Goal: Task Accomplishment & Management: Use online tool/utility

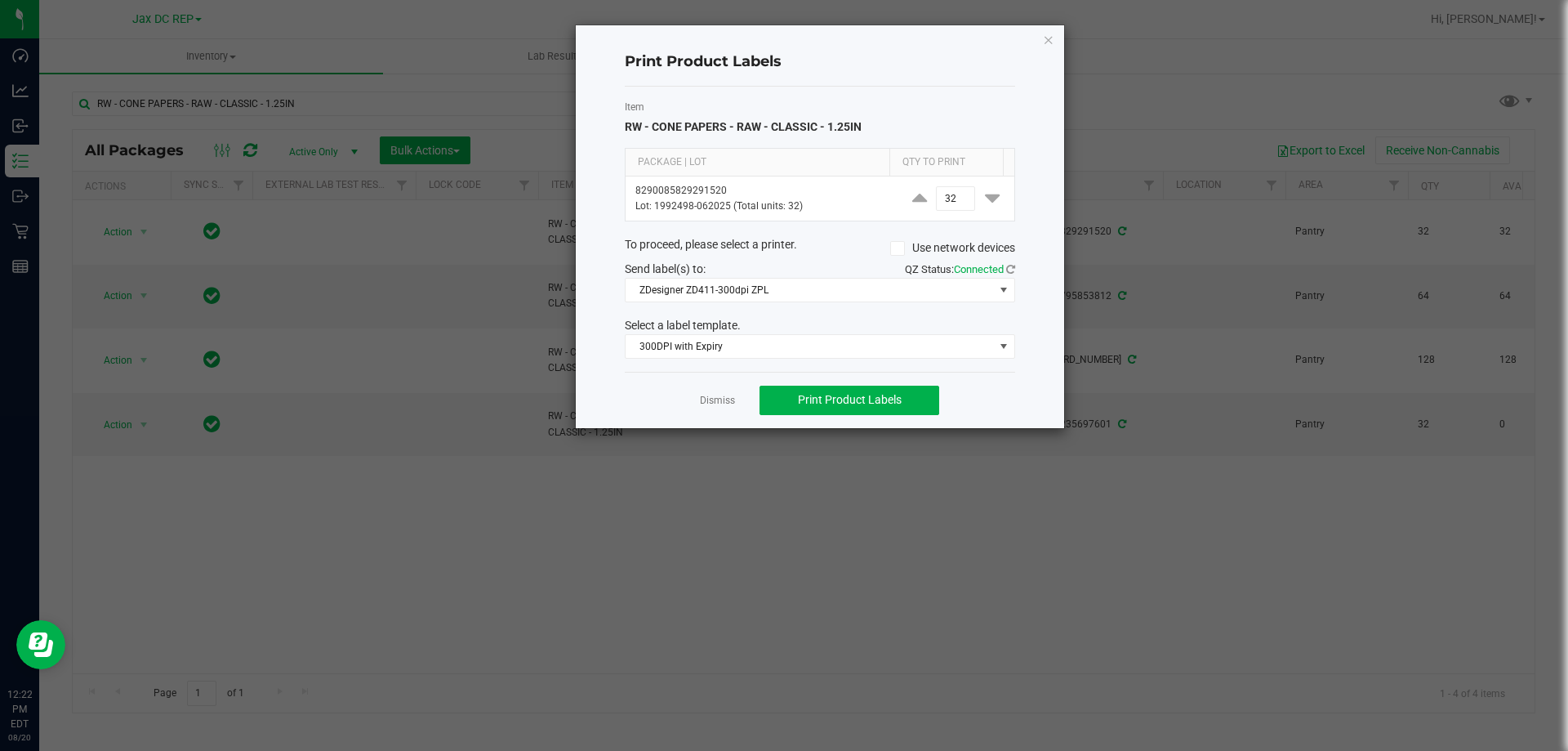
drag, startPoint x: 1545, startPoint y: 527, endPoint x: 693, endPoint y: 561, distance: 852.7
click at [685, 557] on ngb-modal-window "Print Product Labels Item RW - CONE PAPERS - RAW - CLASSIC - 1.25IN Package | L…" at bounding box center [790, 375] width 1580 height 751
click at [715, 401] on link "Dismiss" at bounding box center [717, 401] width 35 height 14
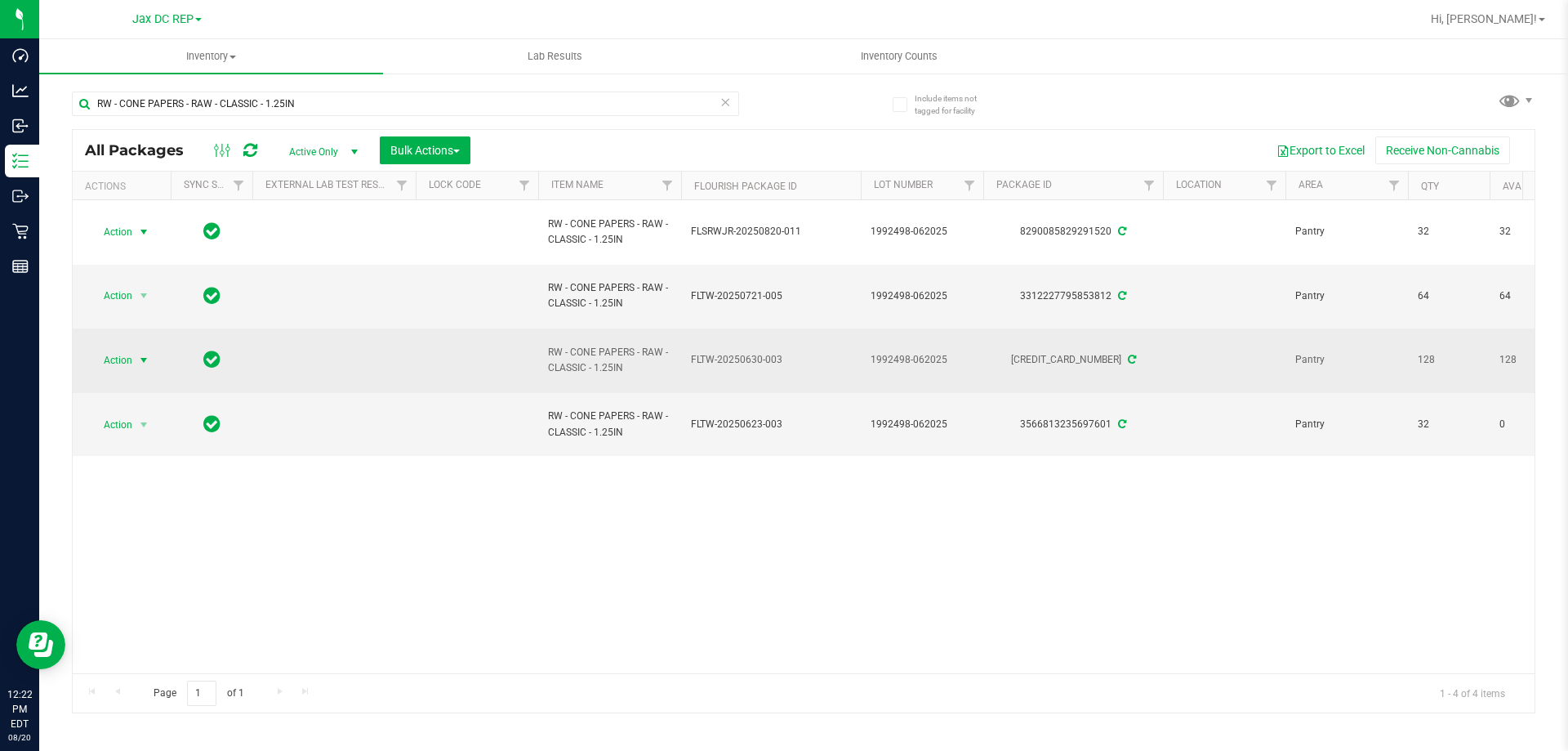
click at [132, 361] on span "Action" at bounding box center [111, 360] width 45 height 23
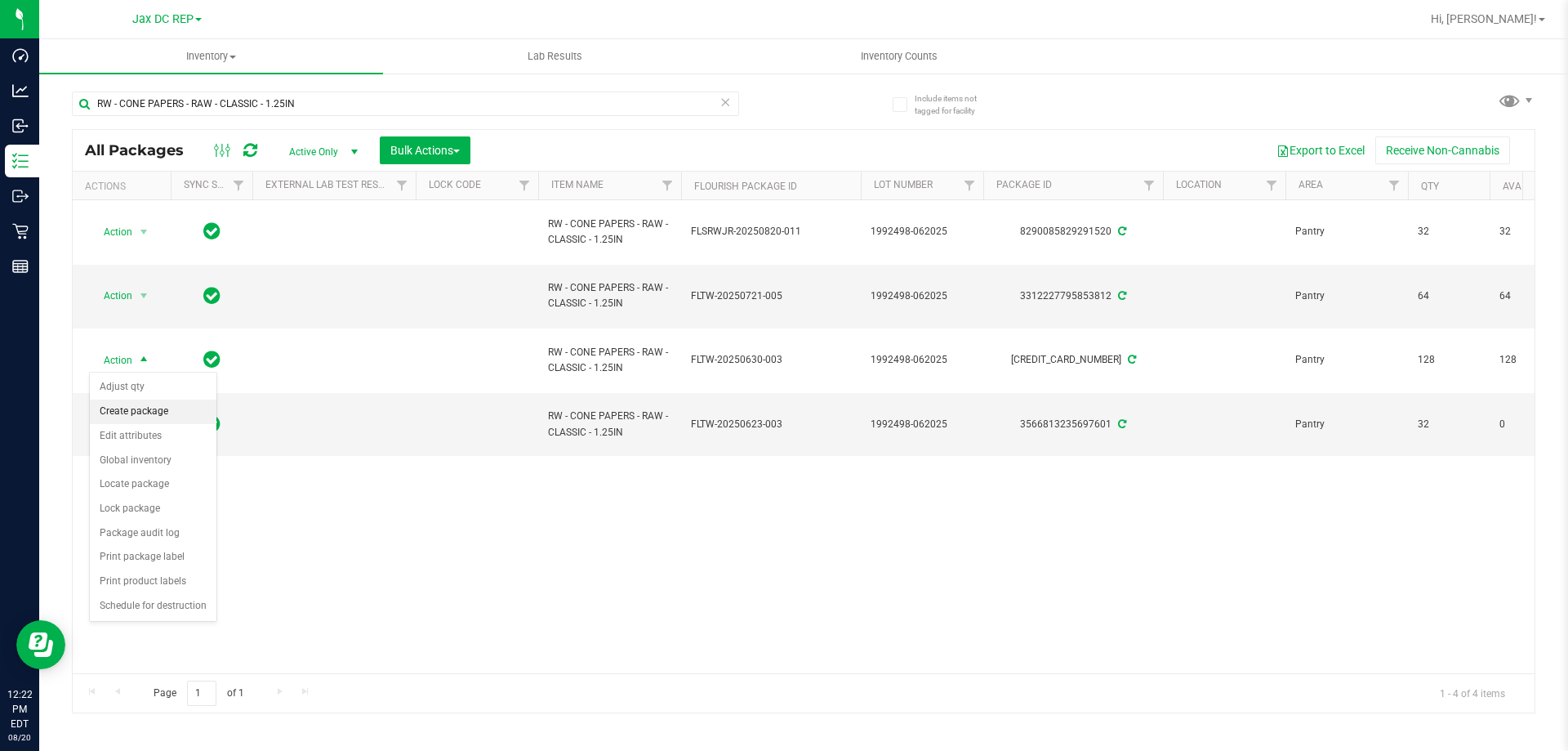
click at [140, 406] on li "Create package" at bounding box center [153, 412] width 127 height 25
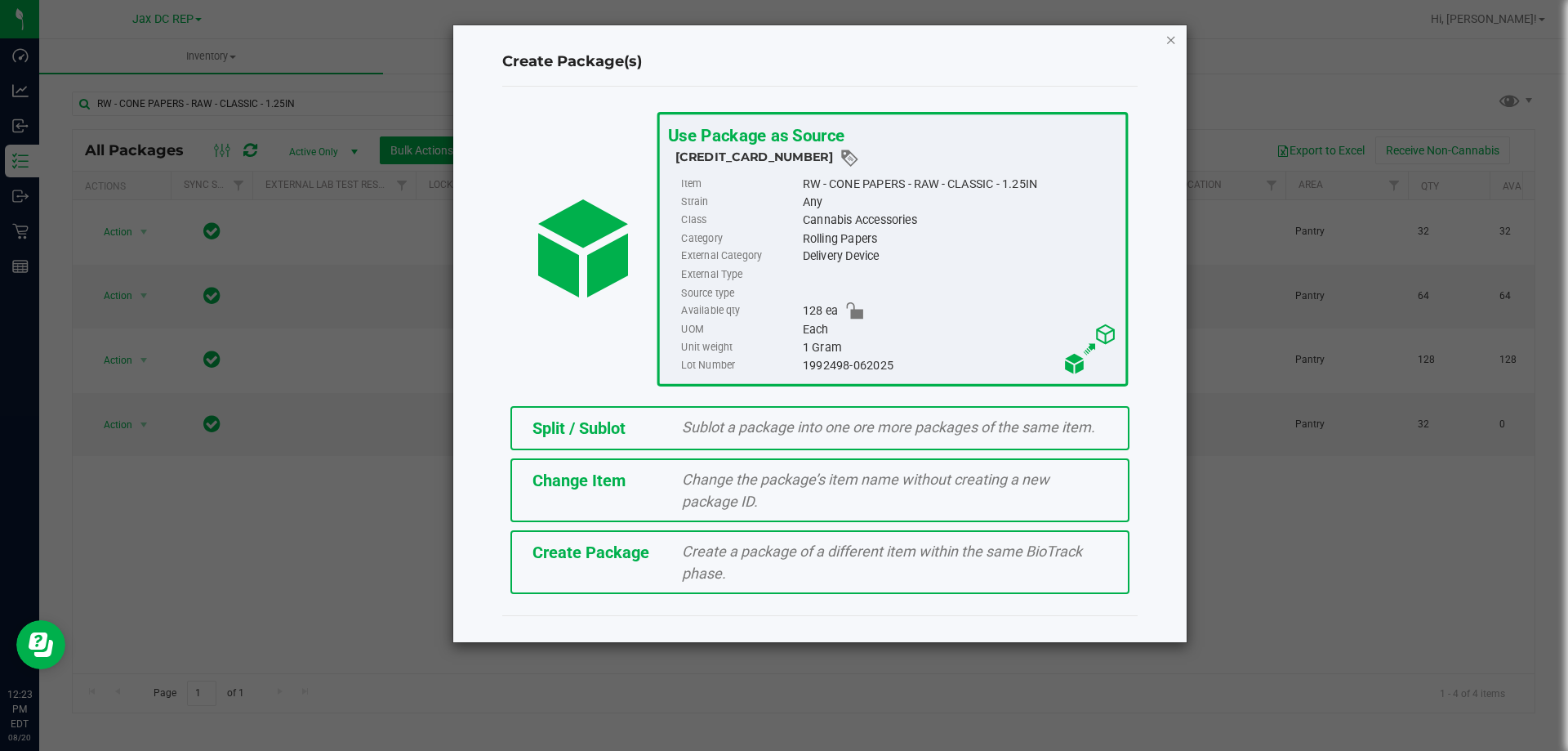
click at [1167, 41] on icon "button" at bounding box center [1171, 39] width 11 height 20
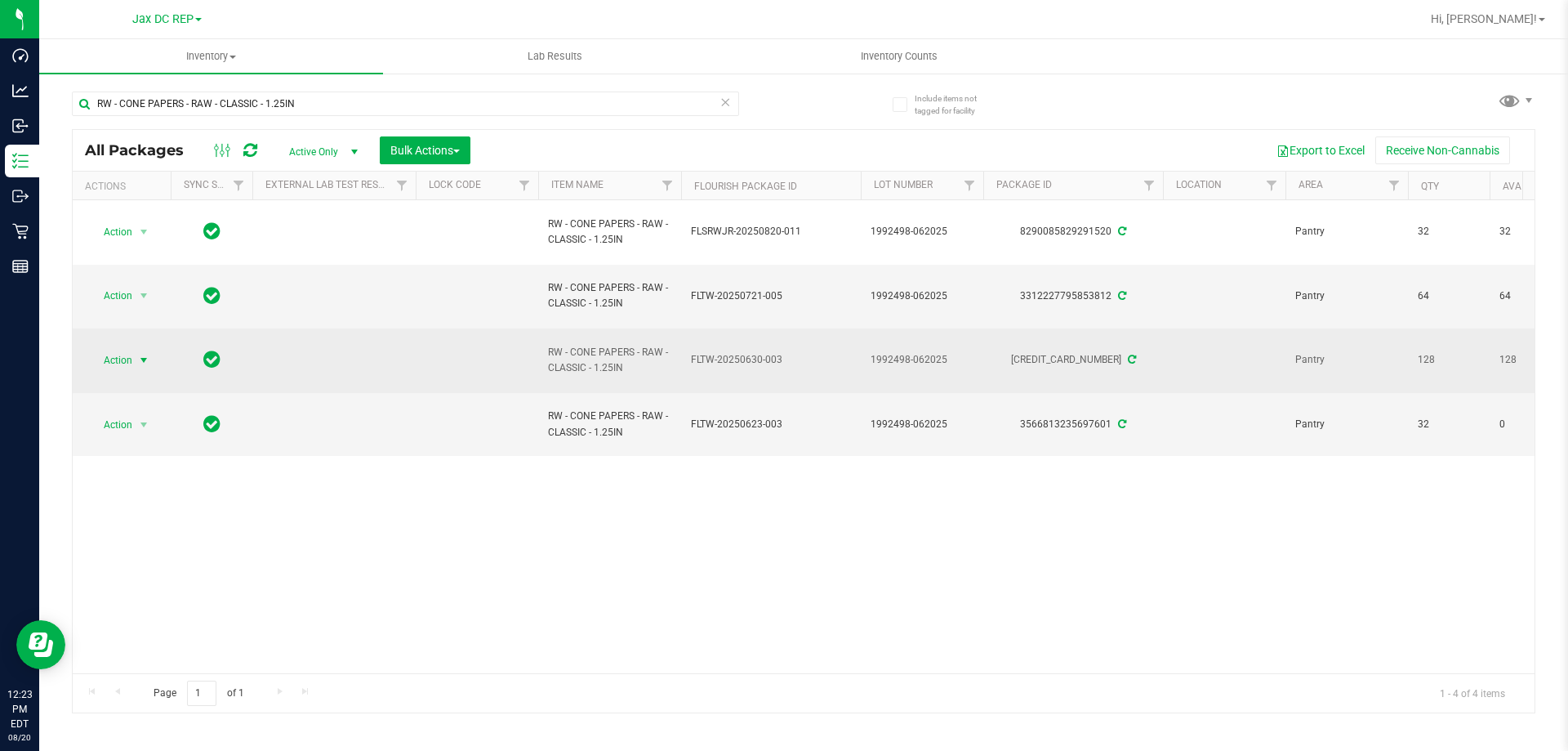
click at [129, 355] on span "Action" at bounding box center [111, 360] width 45 height 23
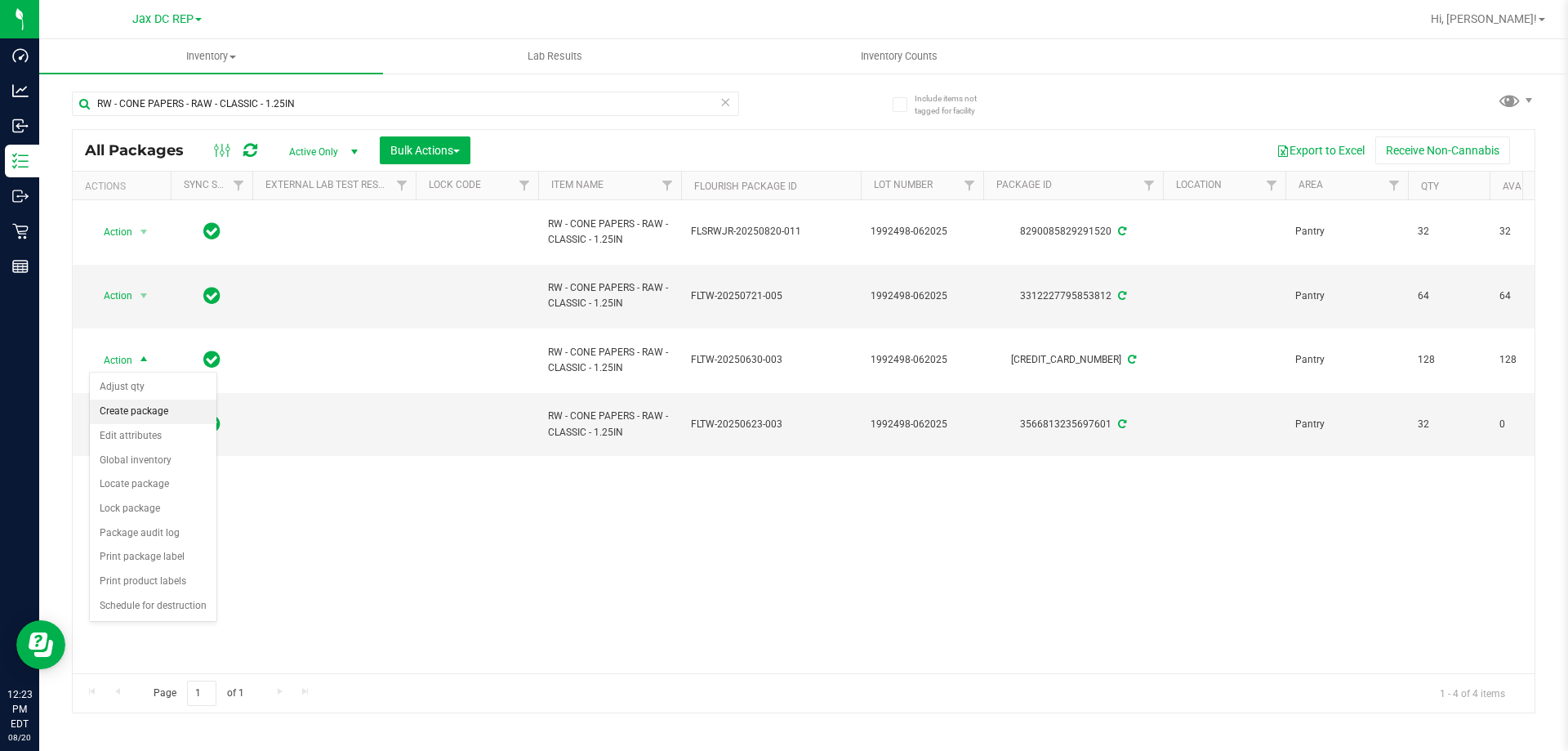
click at [140, 407] on li "Create package" at bounding box center [153, 412] width 127 height 25
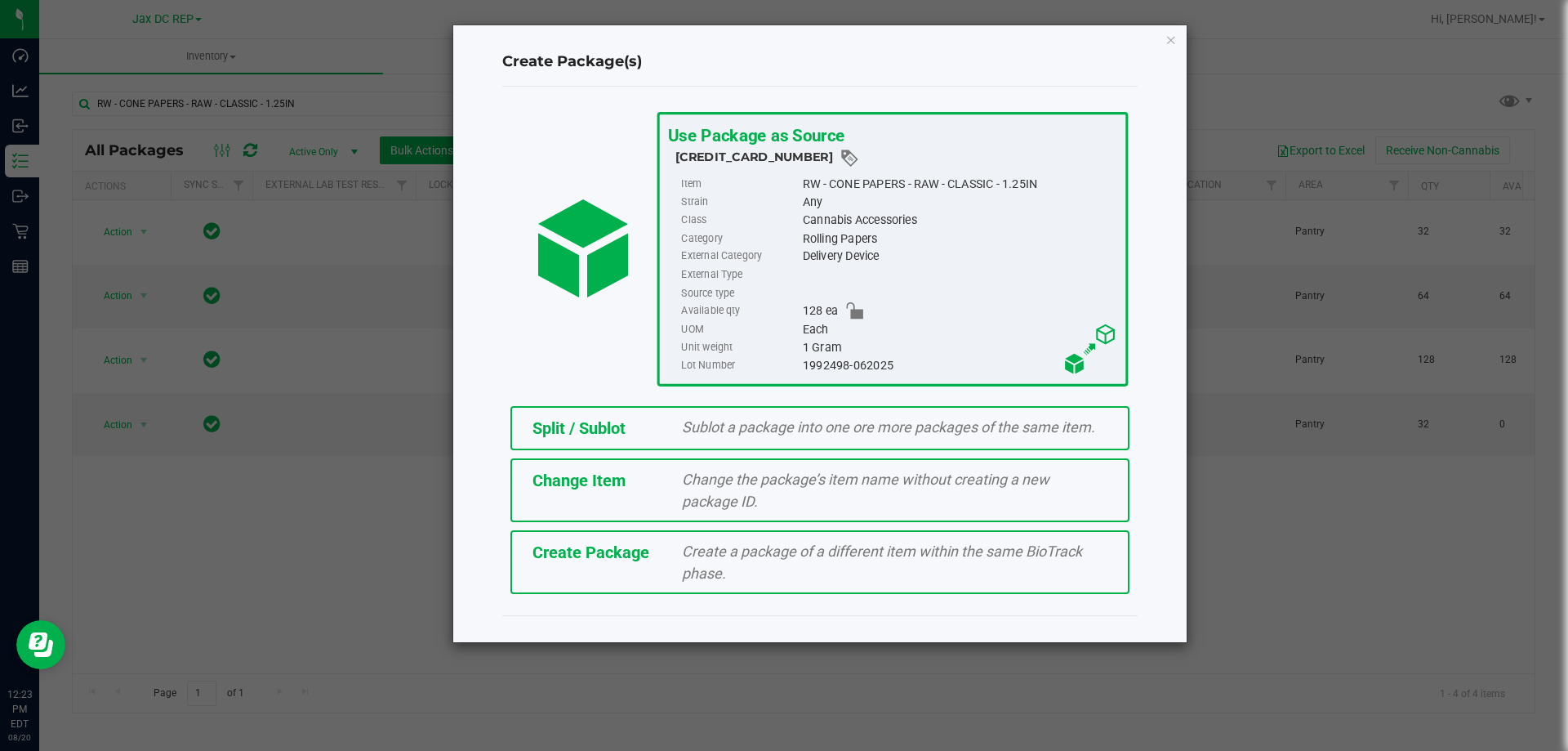
click at [766, 411] on div "Split / Sublot Sublot a package into one ore more packages of the same item." at bounding box center [819, 428] width 619 height 45
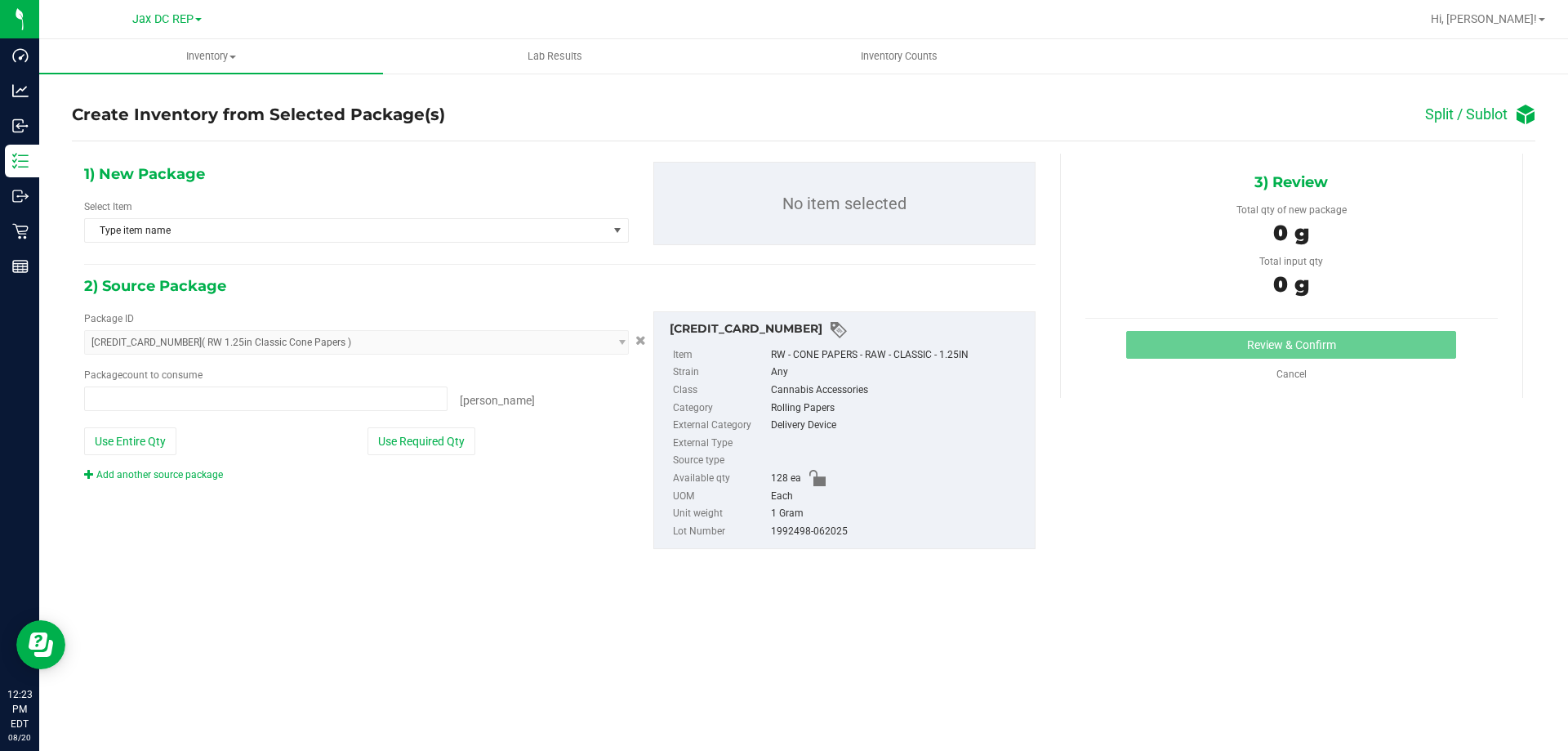
type input "0 ea"
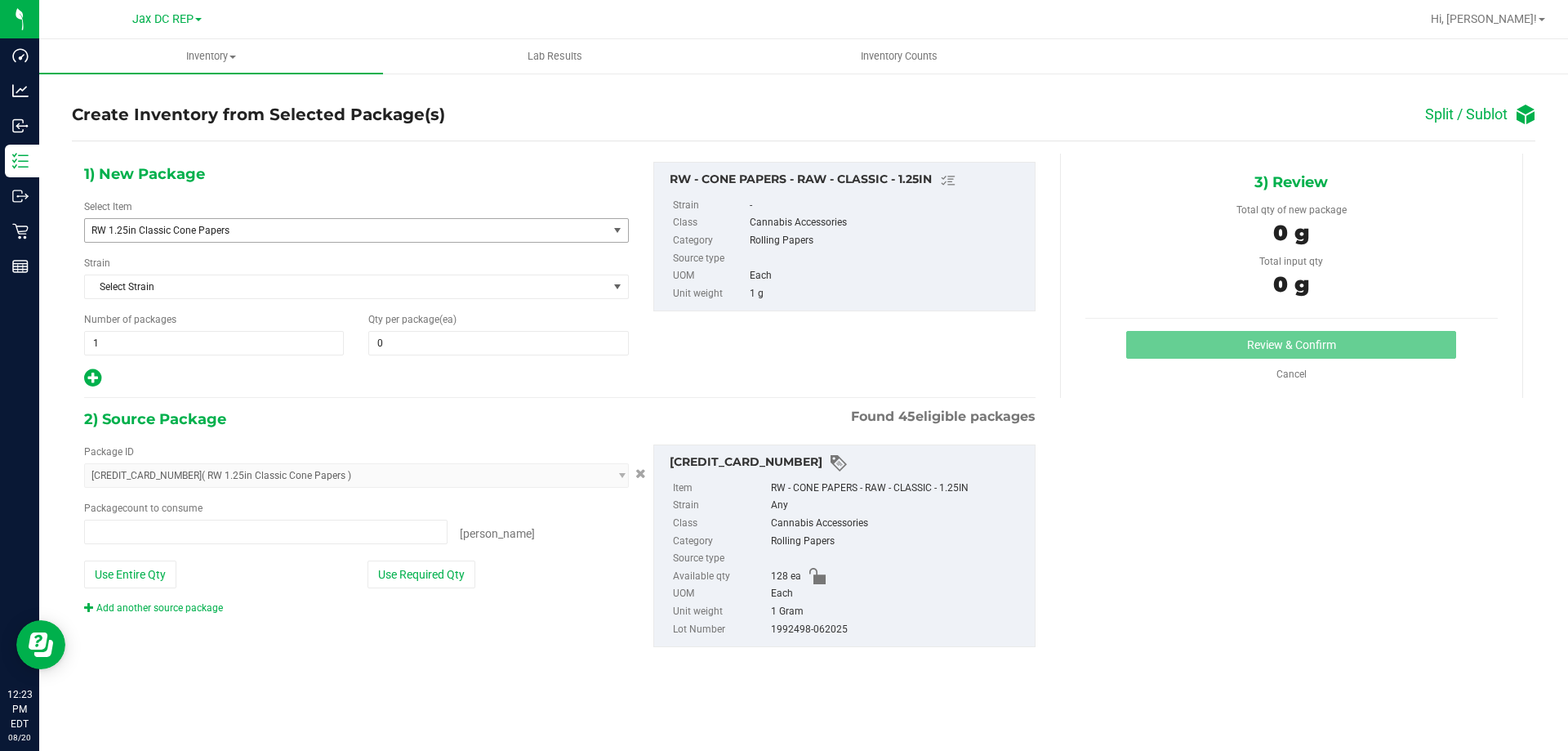
type input "0 ea"
click at [423, 340] on span at bounding box center [497, 343] width 259 height 25
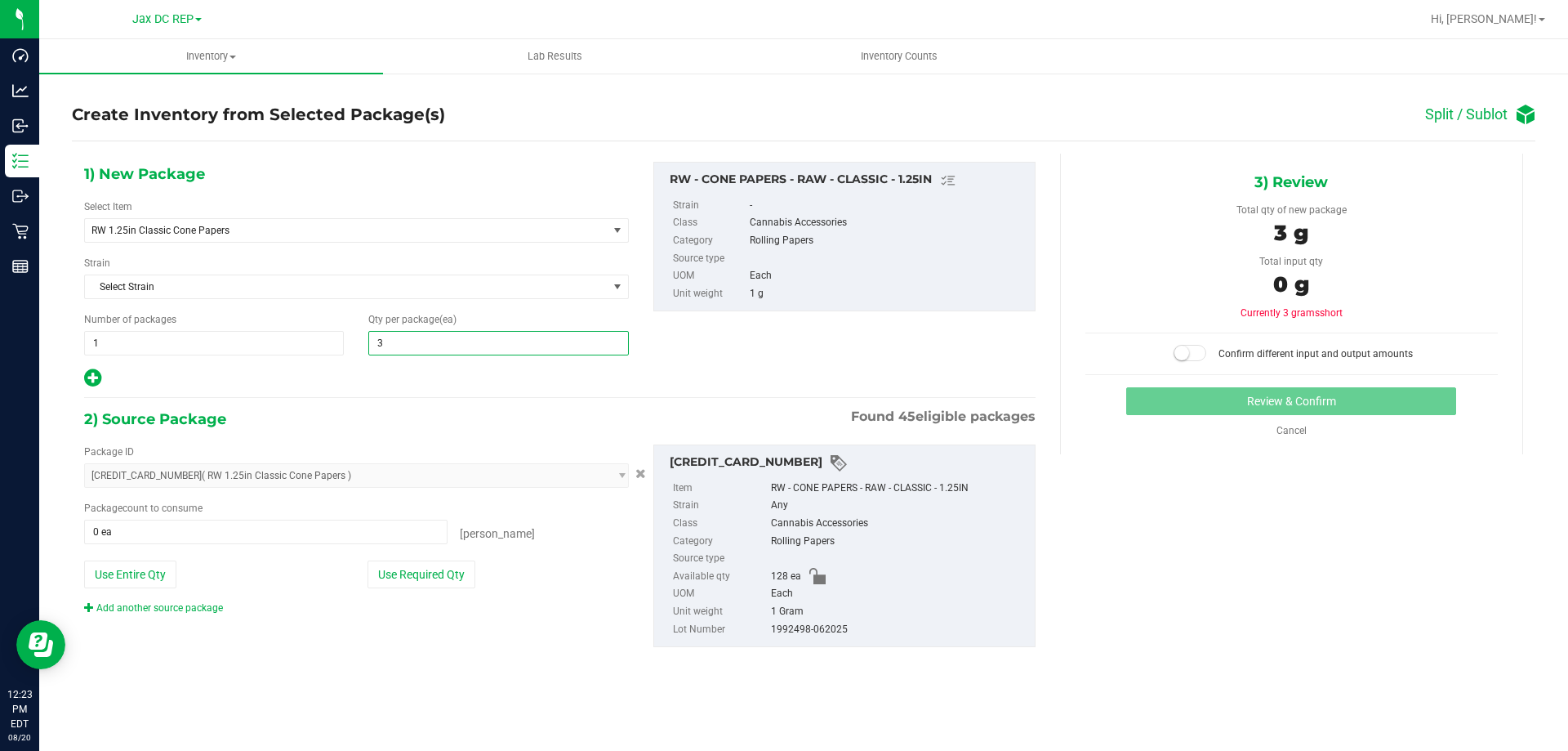
type input "32"
click at [419, 573] on button "Use Required Qty" at bounding box center [421, 575] width 108 height 27
type input "32 ea"
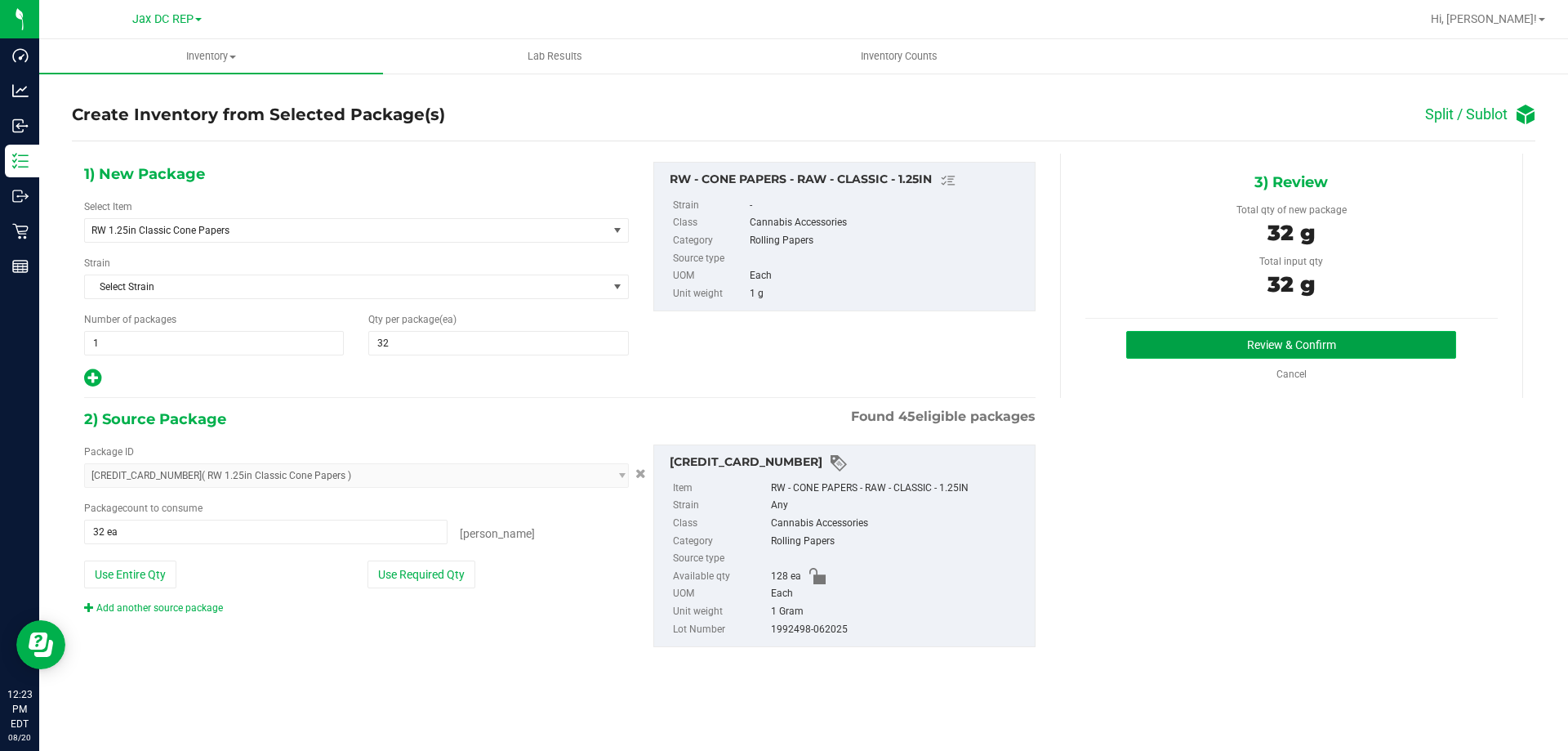
click at [1379, 344] on button "Review & Confirm" at bounding box center [1291, 344] width 330 height 27
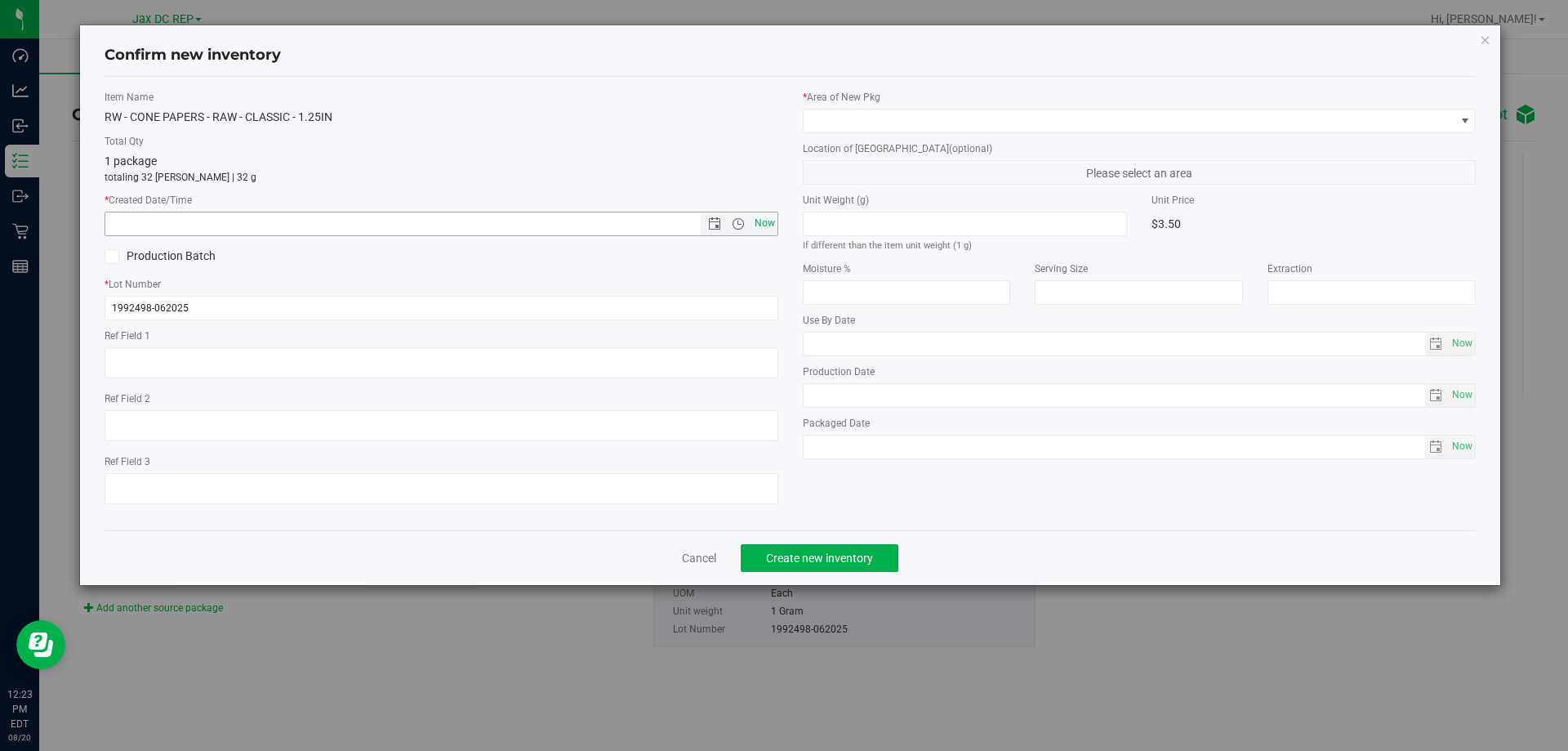
click at [765, 223] on span "Now" at bounding box center [764, 224] width 27 height 24
type input "[DATE] 12:23 PM"
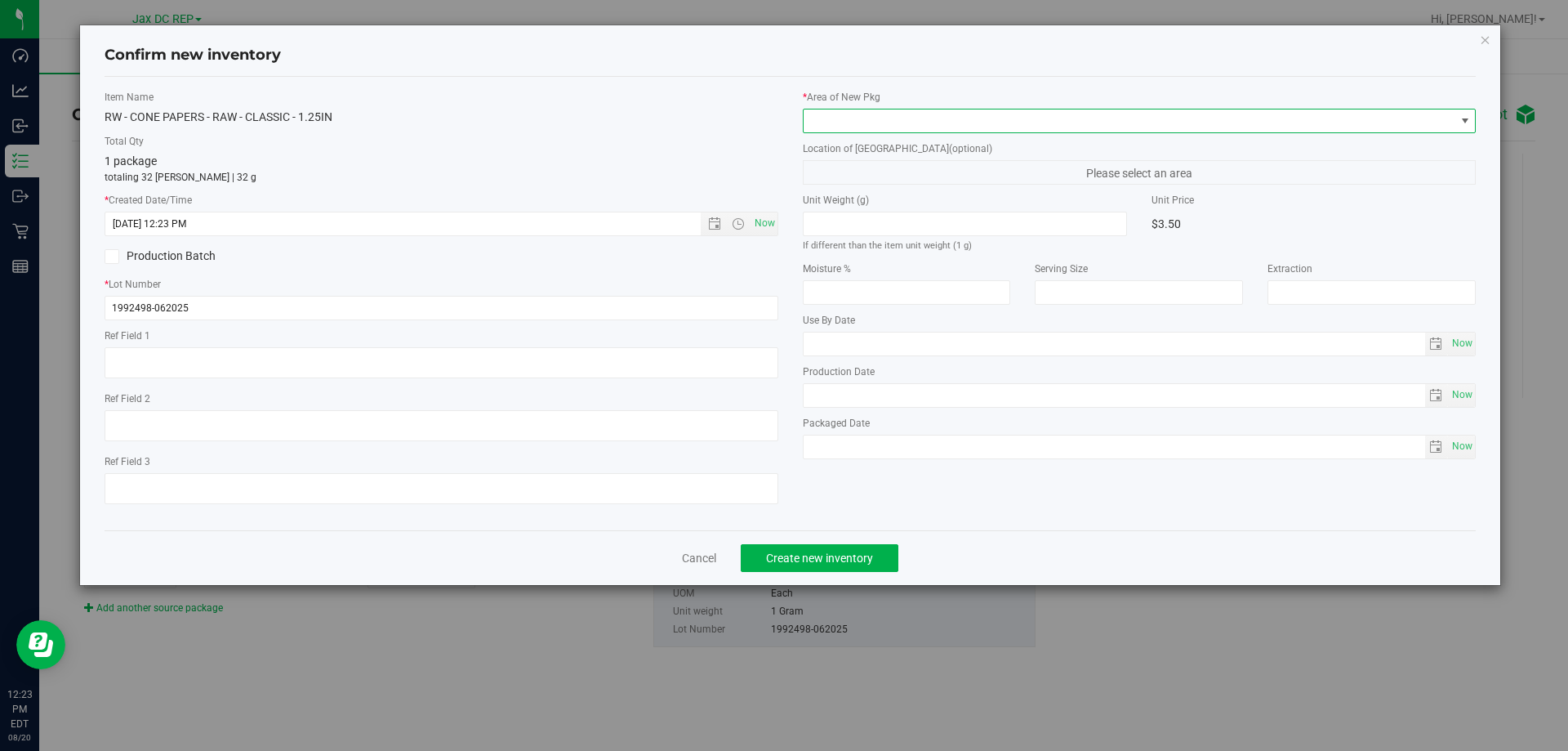
click at [954, 114] on span at bounding box center [1129, 121] width 651 height 23
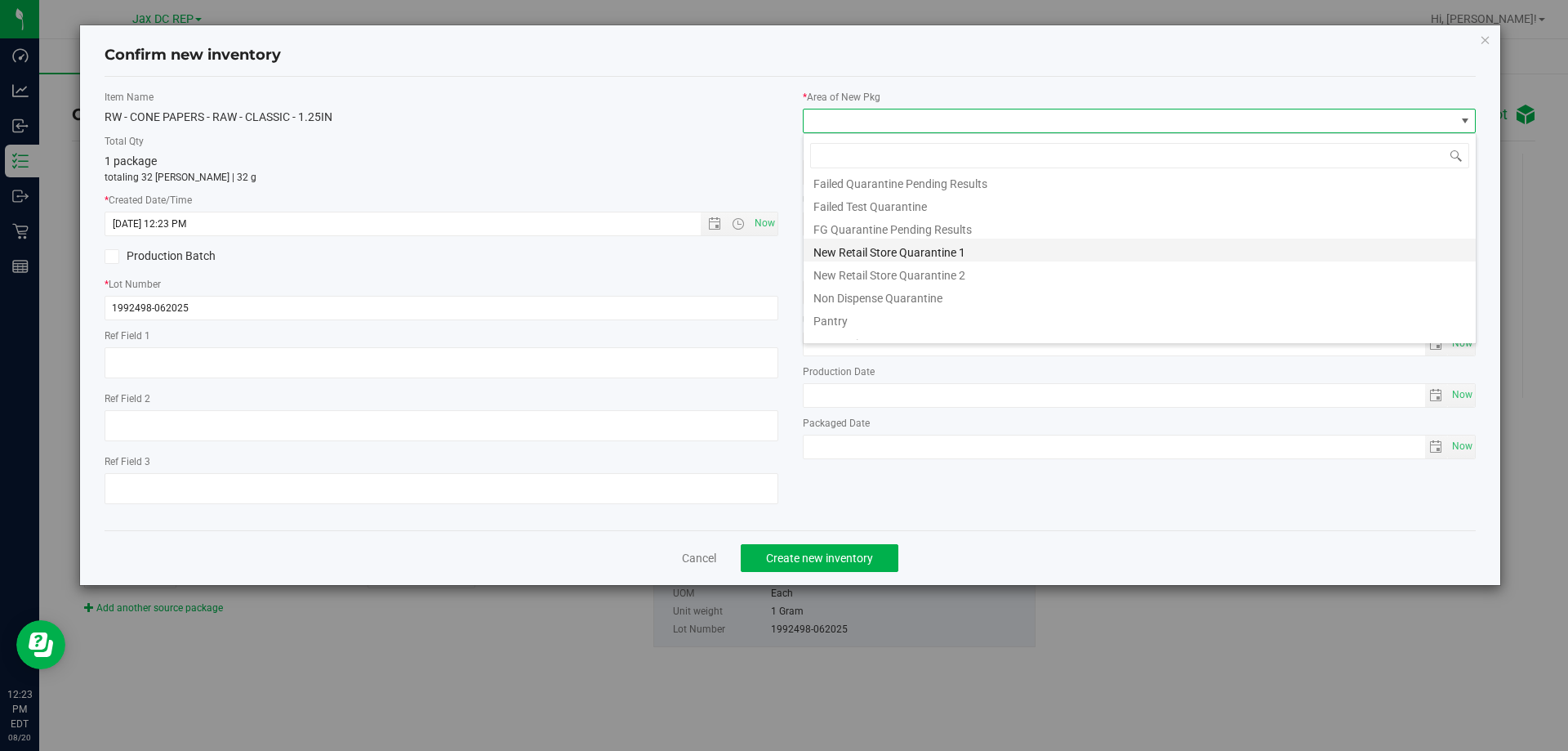
scroll to position [43, 0]
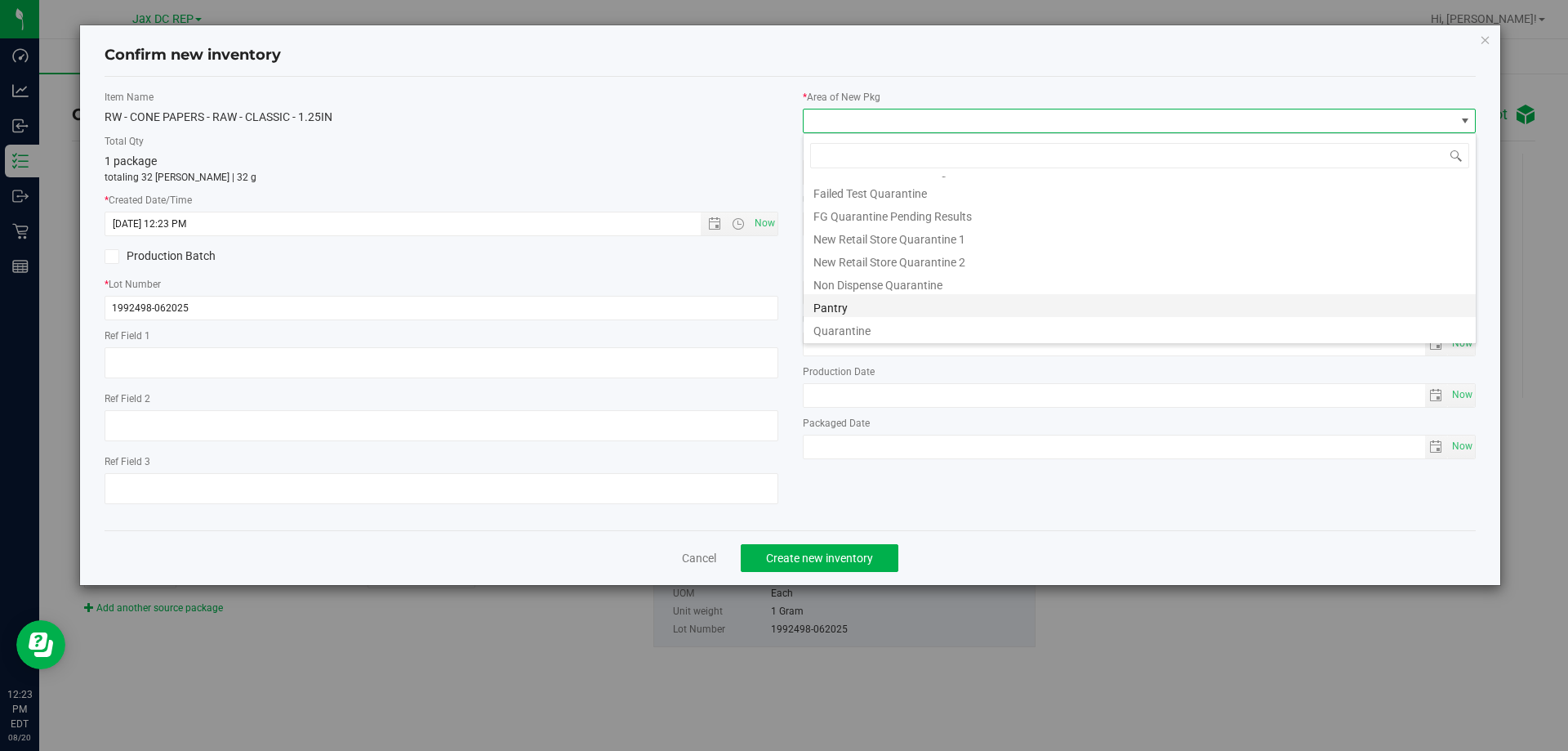
click at [829, 309] on li "Pantry" at bounding box center [1139, 305] width 672 height 23
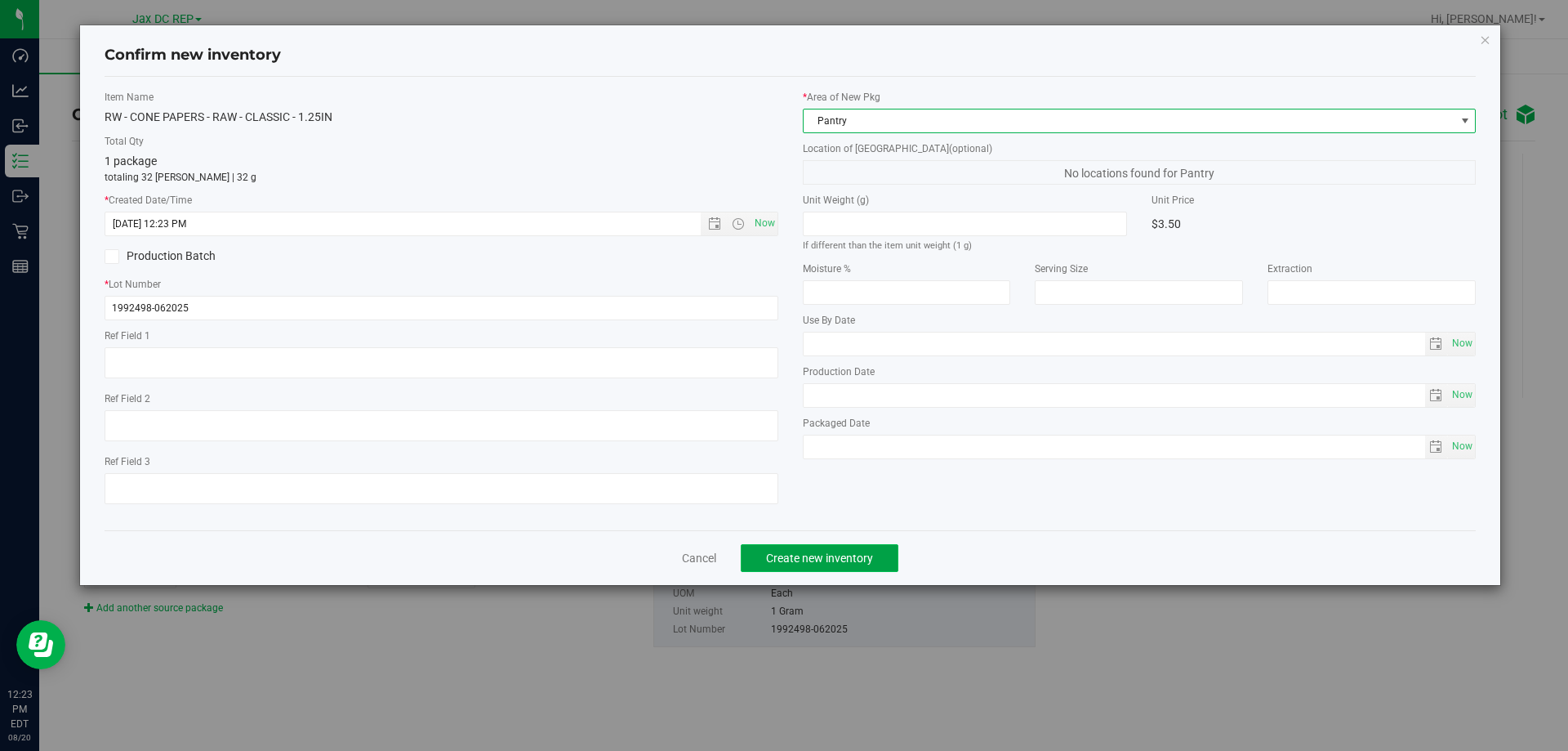
click at [819, 551] on span "Create new inventory" at bounding box center [819, 557] width 107 height 13
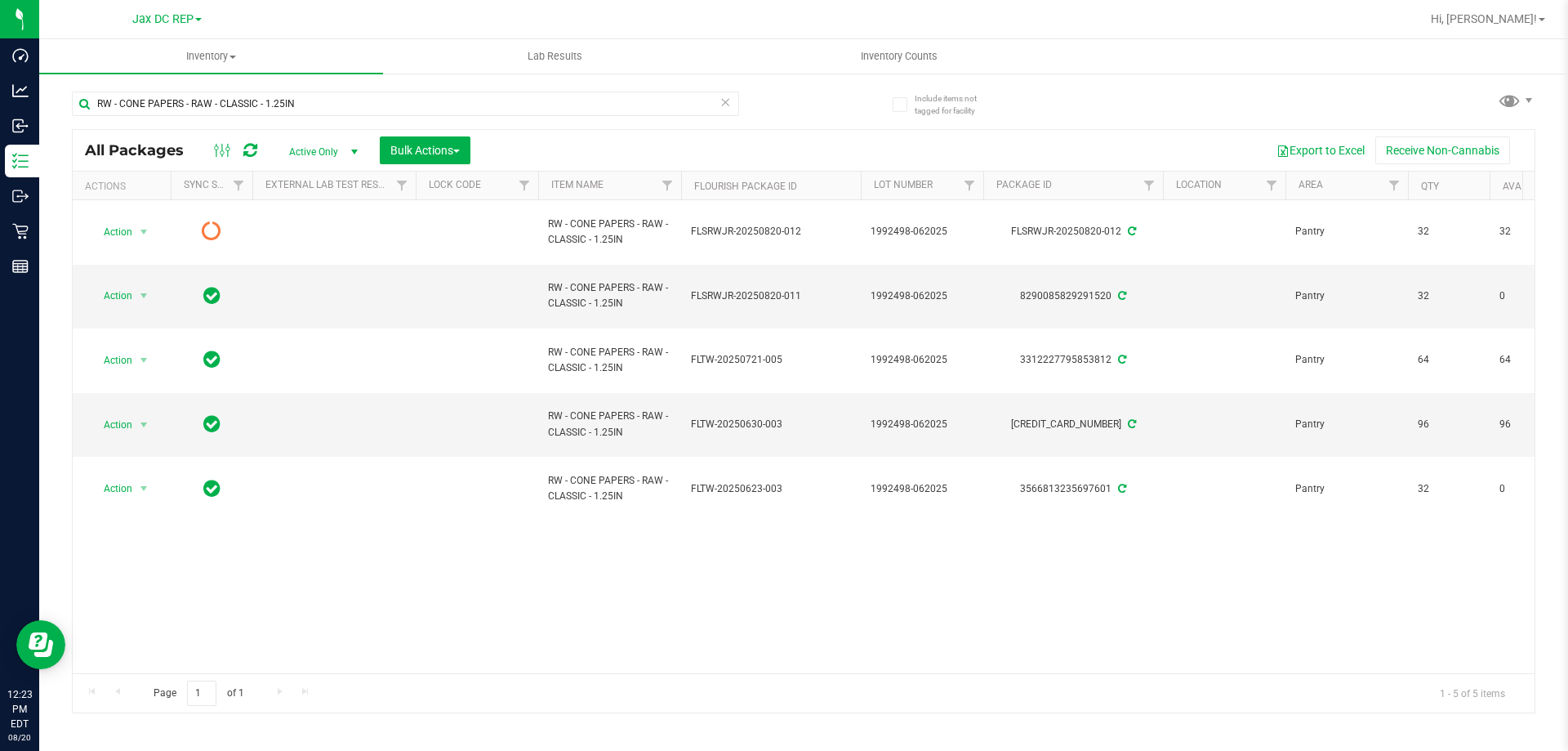
click at [245, 154] on icon at bounding box center [250, 150] width 14 height 16
click at [254, 148] on icon at bounding box center [250, 150] width 14 height 16
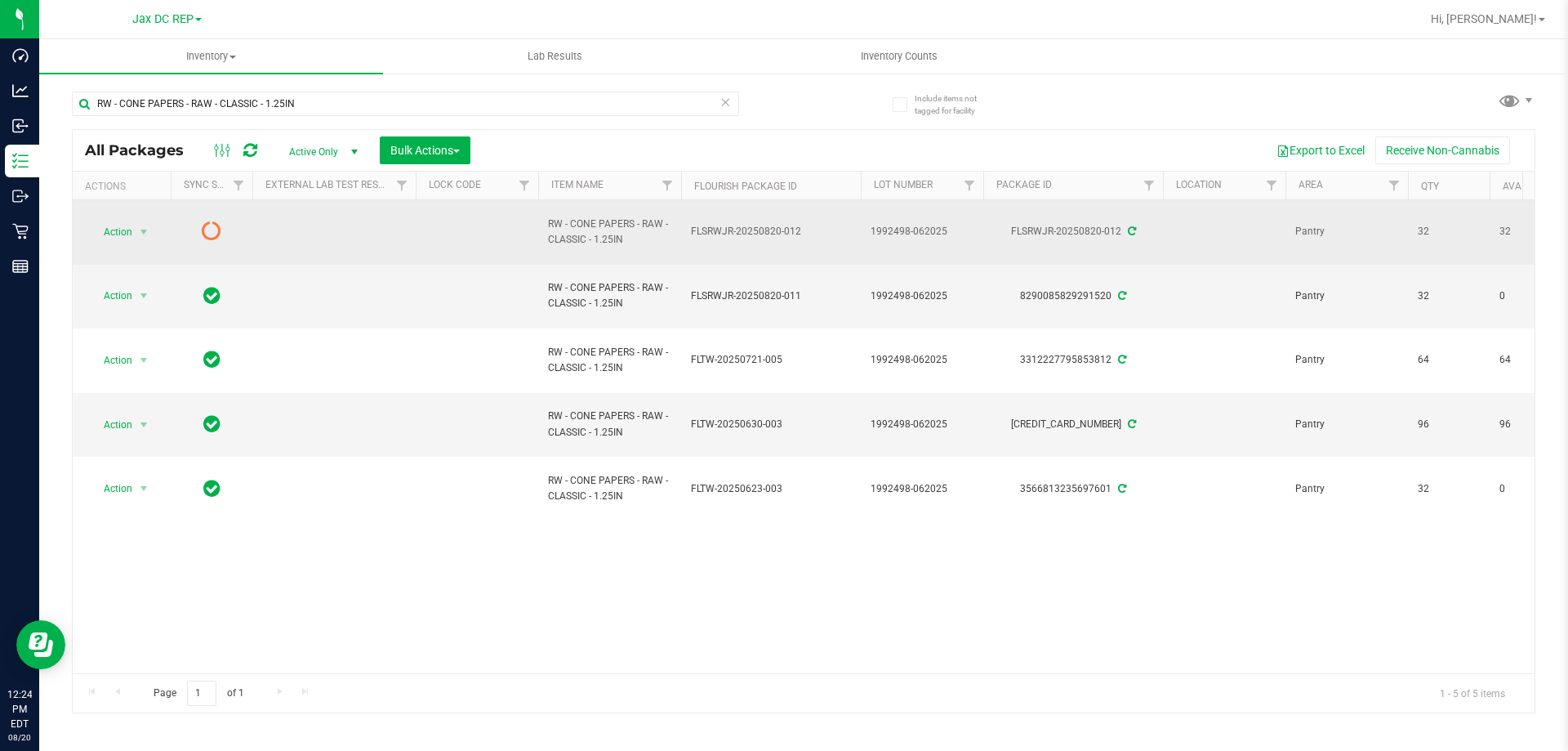
click at [486, 227] on td at bounding box center [477, 232] width 122 height 64
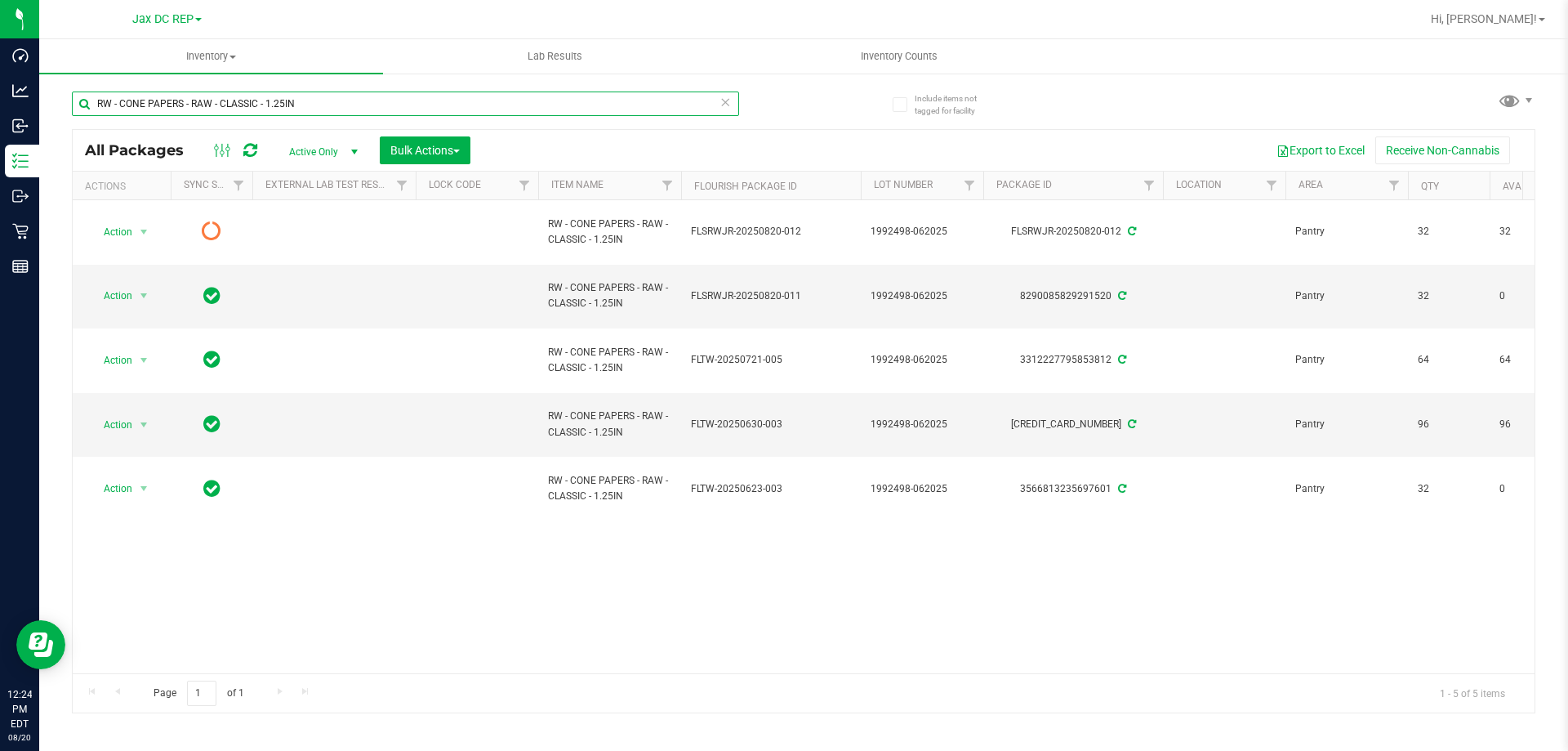
click at [356, 110] on input "RW - CONE PAPERS - RAW - CLASSIC - 1.25IN" at bounding box center [406, 104] width 668 height 25
click at [354, 112] on input "RW - CONE PAPERS - RAW - CLASSIC - 1.25IN" at bounding box center [406, 104] width 668 height 25
click at [354, 113] on input "RW - CONE PAPERS - RAW - CLASSIC - 1.25IN" at bounding box center [406, 104] width 668 height 25
click at [354, 114] on input "RW - CONE PAPERS - RAW - CLASSIC - 1.25IN" at bounding box center [406, 104] width 668 height 25
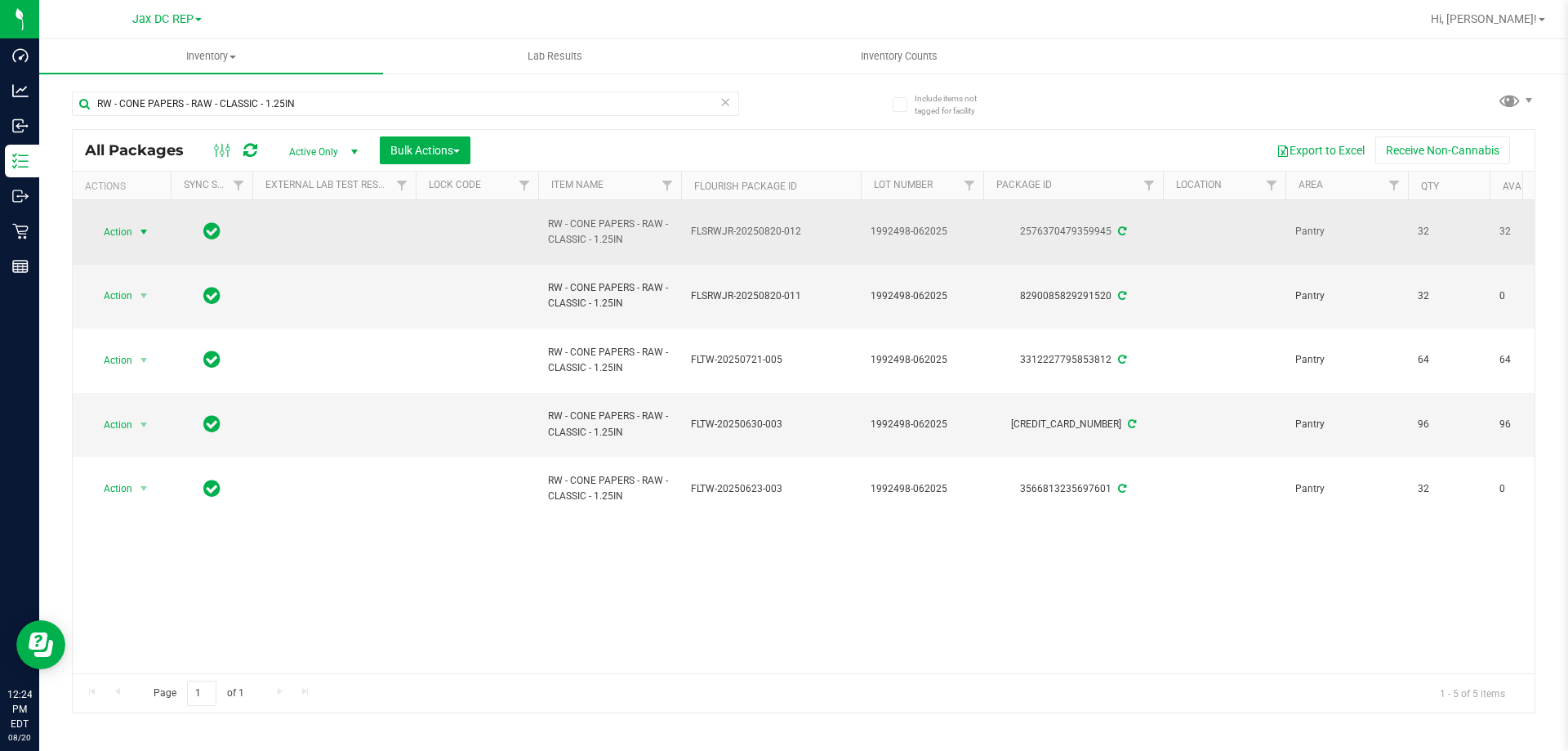
click at [130, 234] on span "Action" at bounding box center [111, 232] width 45 height 23
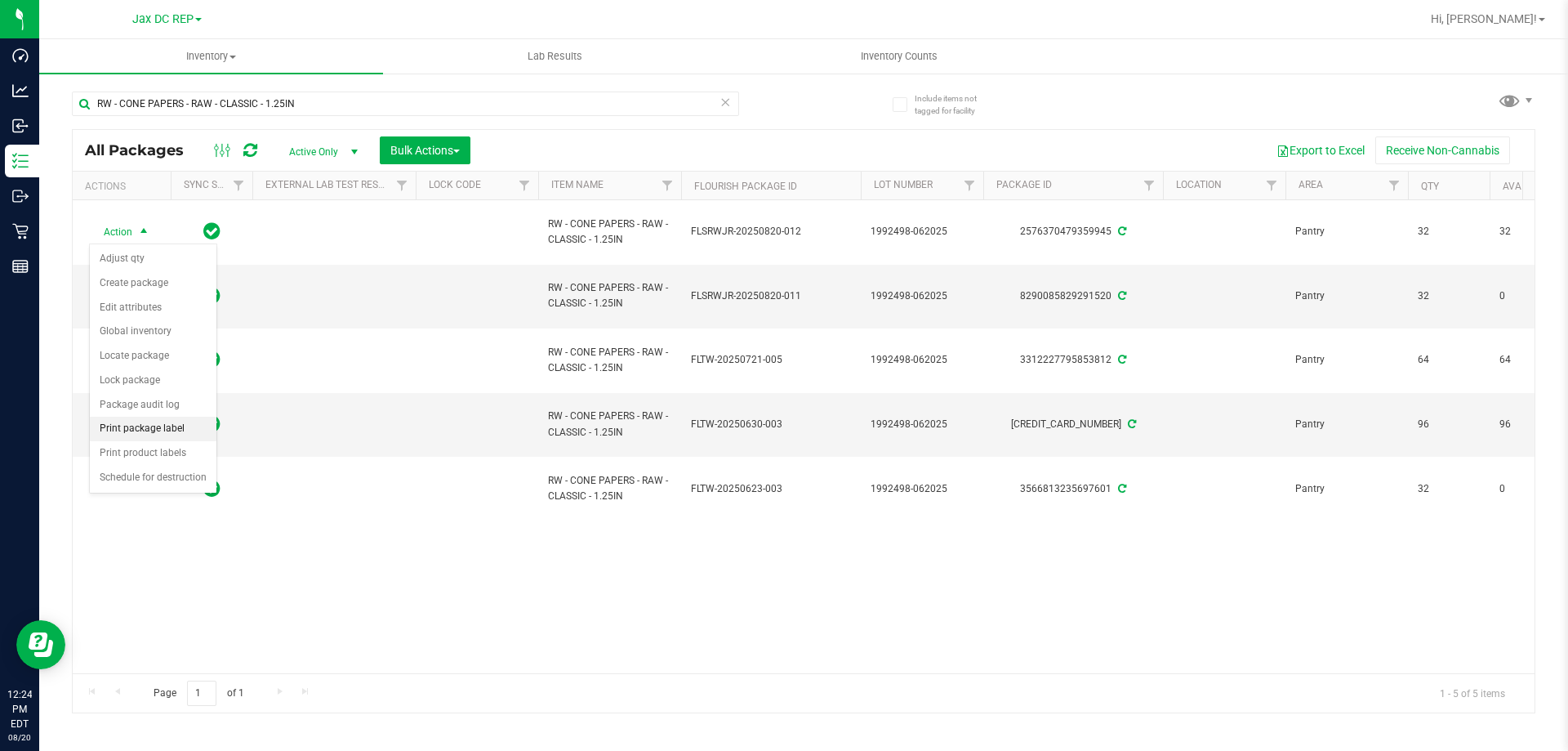
click at [163, 425] on li "Print package label" at bounding box center [153, 429] width 127 height 25
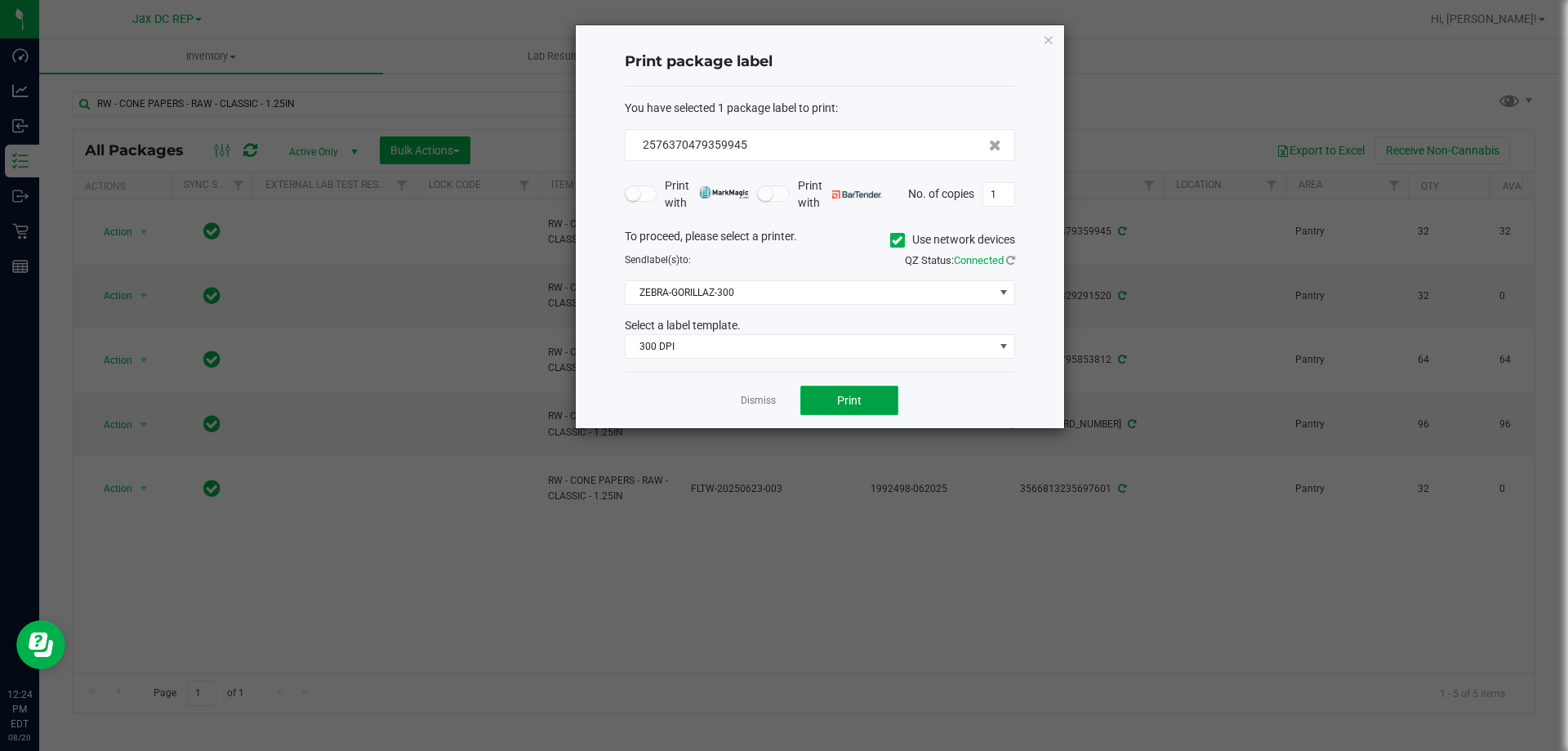
click at [875, 398] on button "Print" at bounding box center [849, 400] width 98 height 29
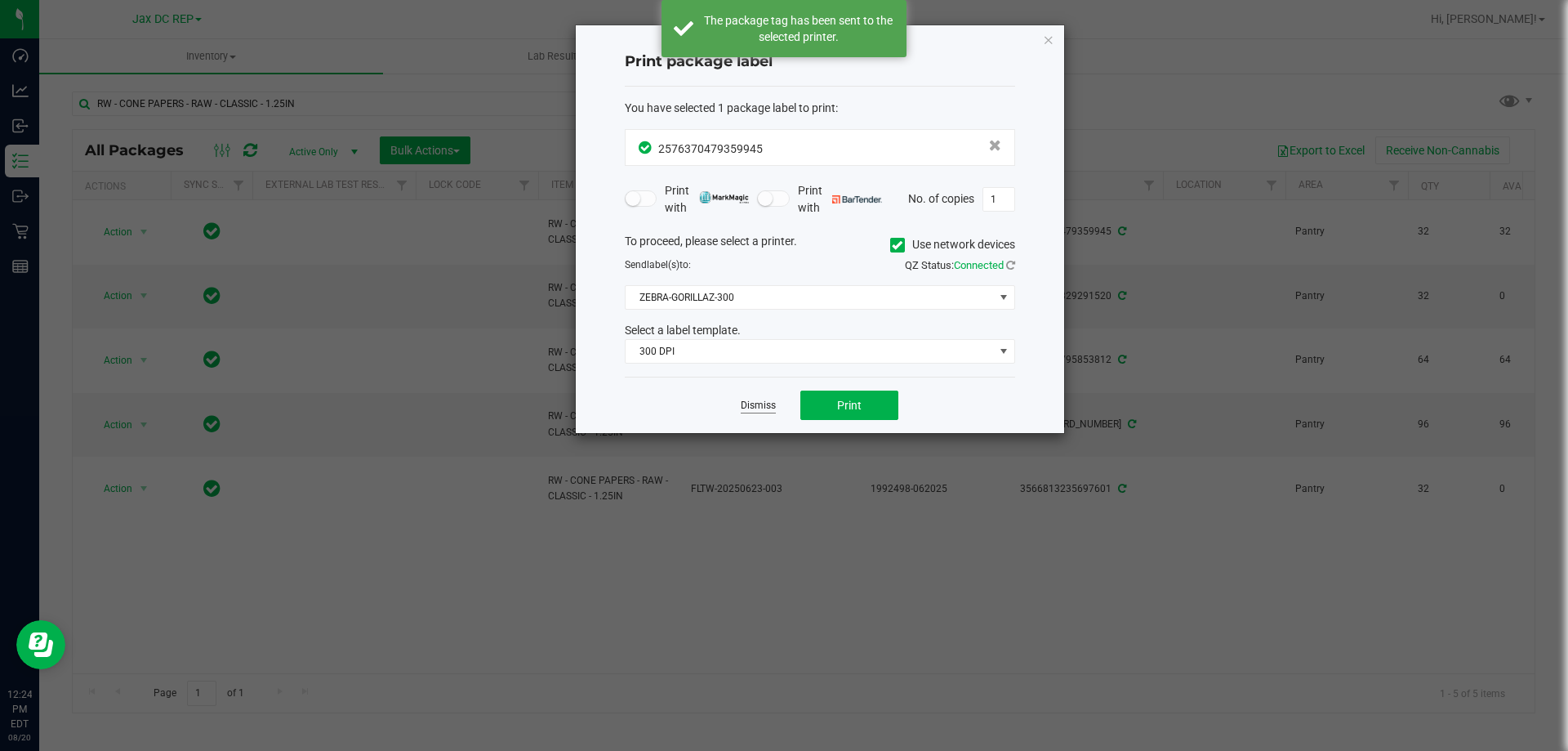
click at [755, 399] on link "Dismiss" at bounding box center [757, 406] width 35 height 14
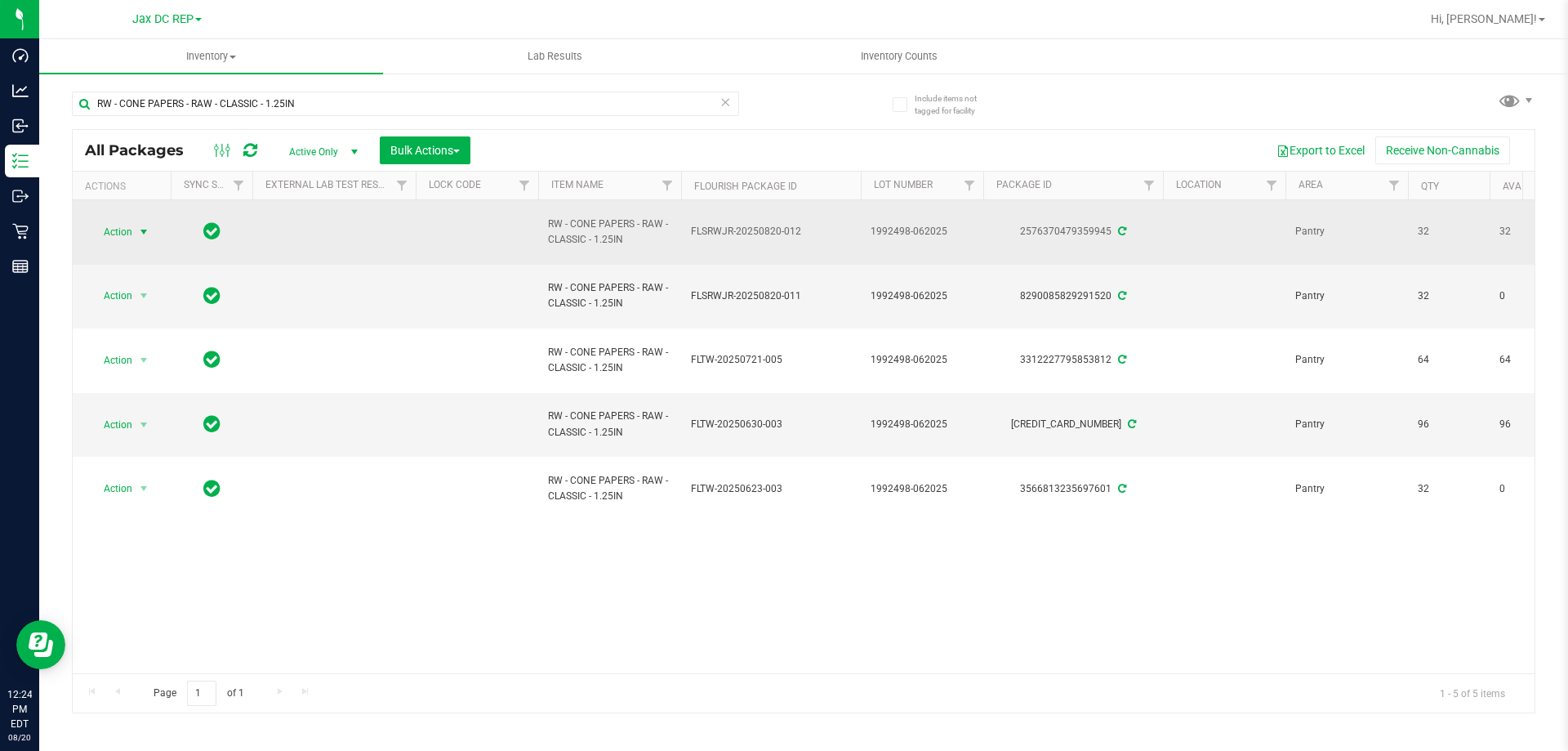
click at [134, 229] on span "select" at bounding box center [144, 232] width 21 height 23
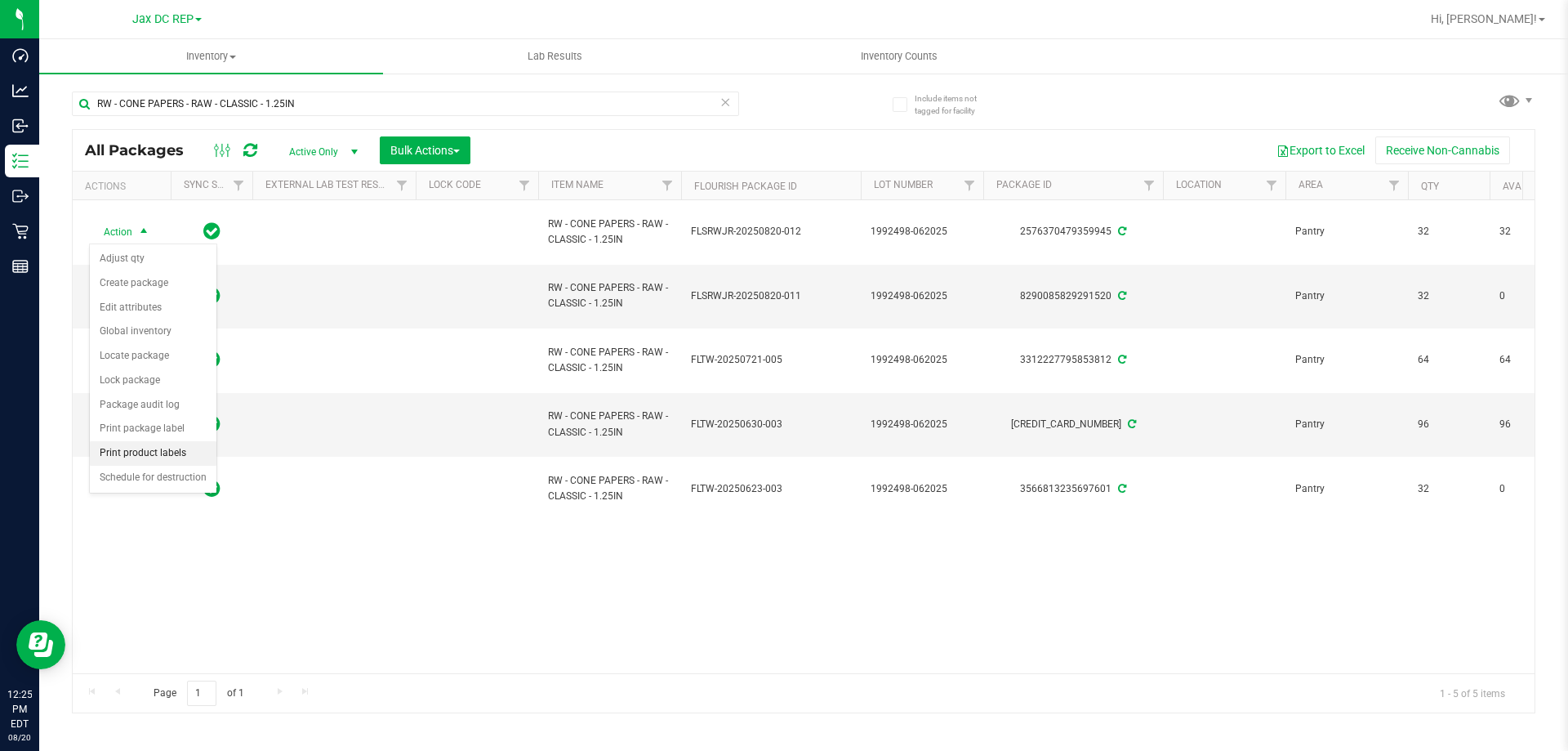
click at [152, 450] on li "Print product labels" at bounding box center [153, 453] width 127 height 25
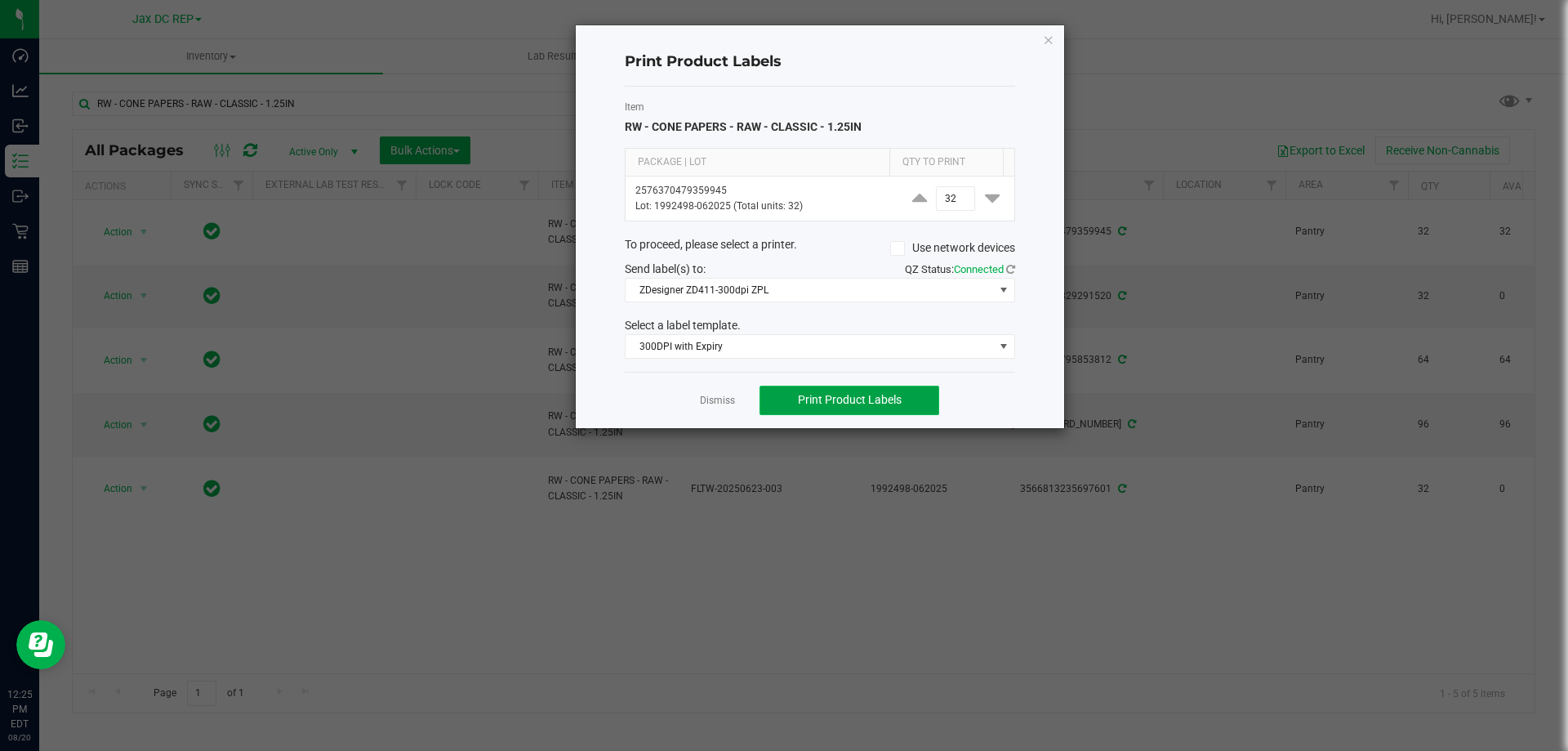
drag, startPoint x: 794, startPoint y: 399, endPoint x: 770, endPoint y: 408, distance: 25.6
click at [795, 401] on button "Print Product Labels" at bounding box center [849, 400] width 180 height 29
click at [719, 396] on link "Dismiss" at bounding box center [717, 401] width 35 height 14
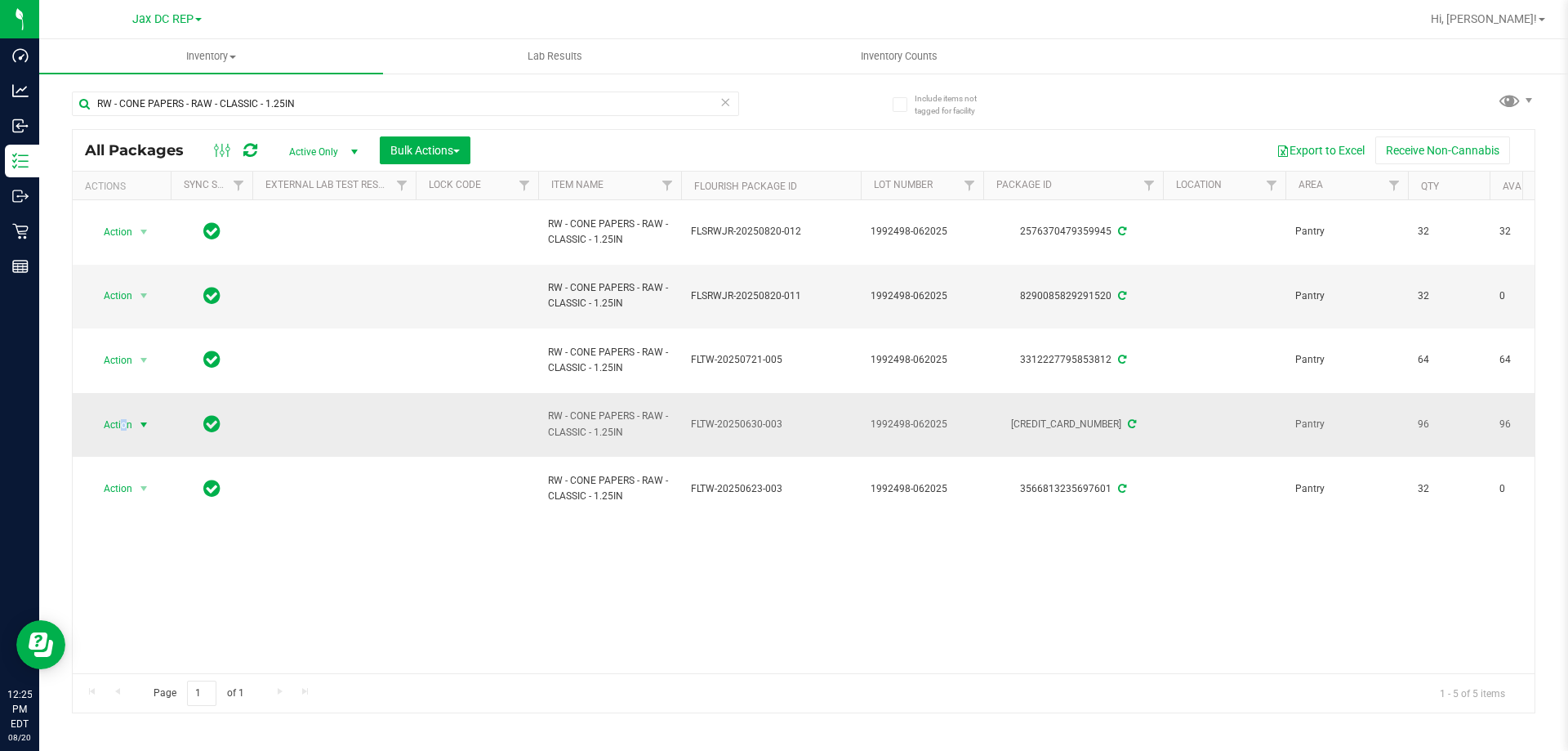
click at [122, 425] on span "Action" at bounding box center [111, 425] width 45 height 23
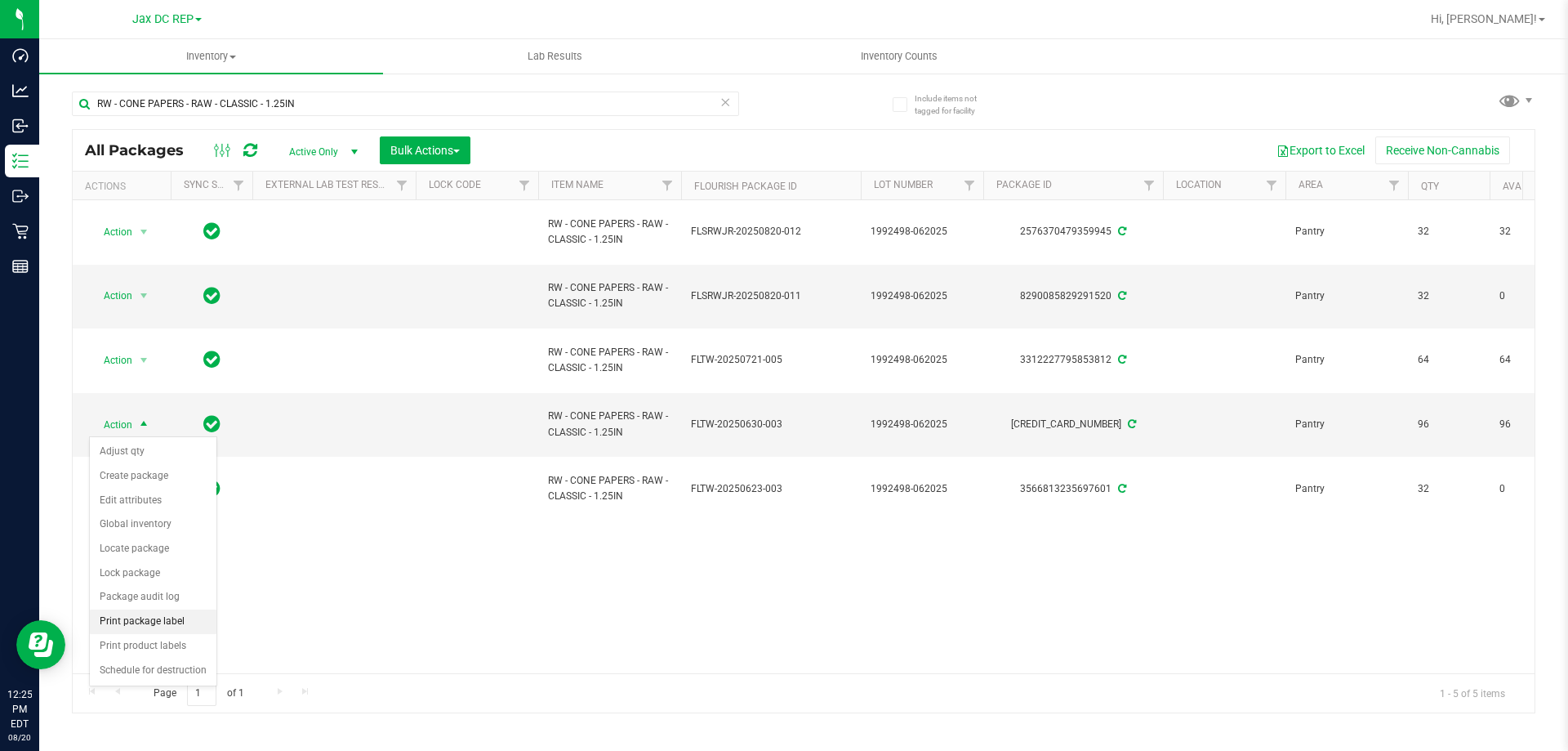
click at [151, 619] on li "Print package label" at bounding box center [153, 622] width 127 height 25
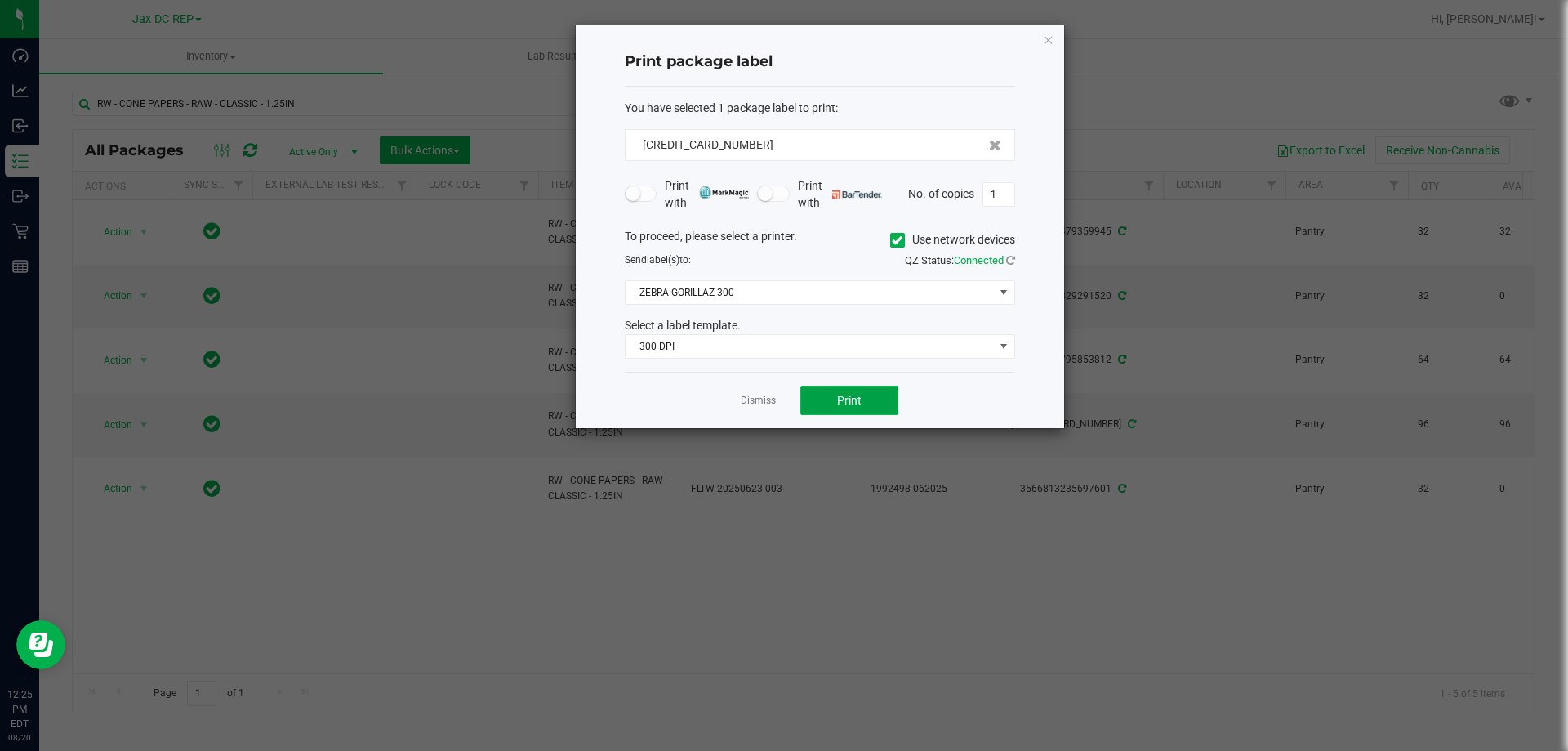
click at [833, 398] on button "Print" at bounding box center [849, 400] width 98 height 29
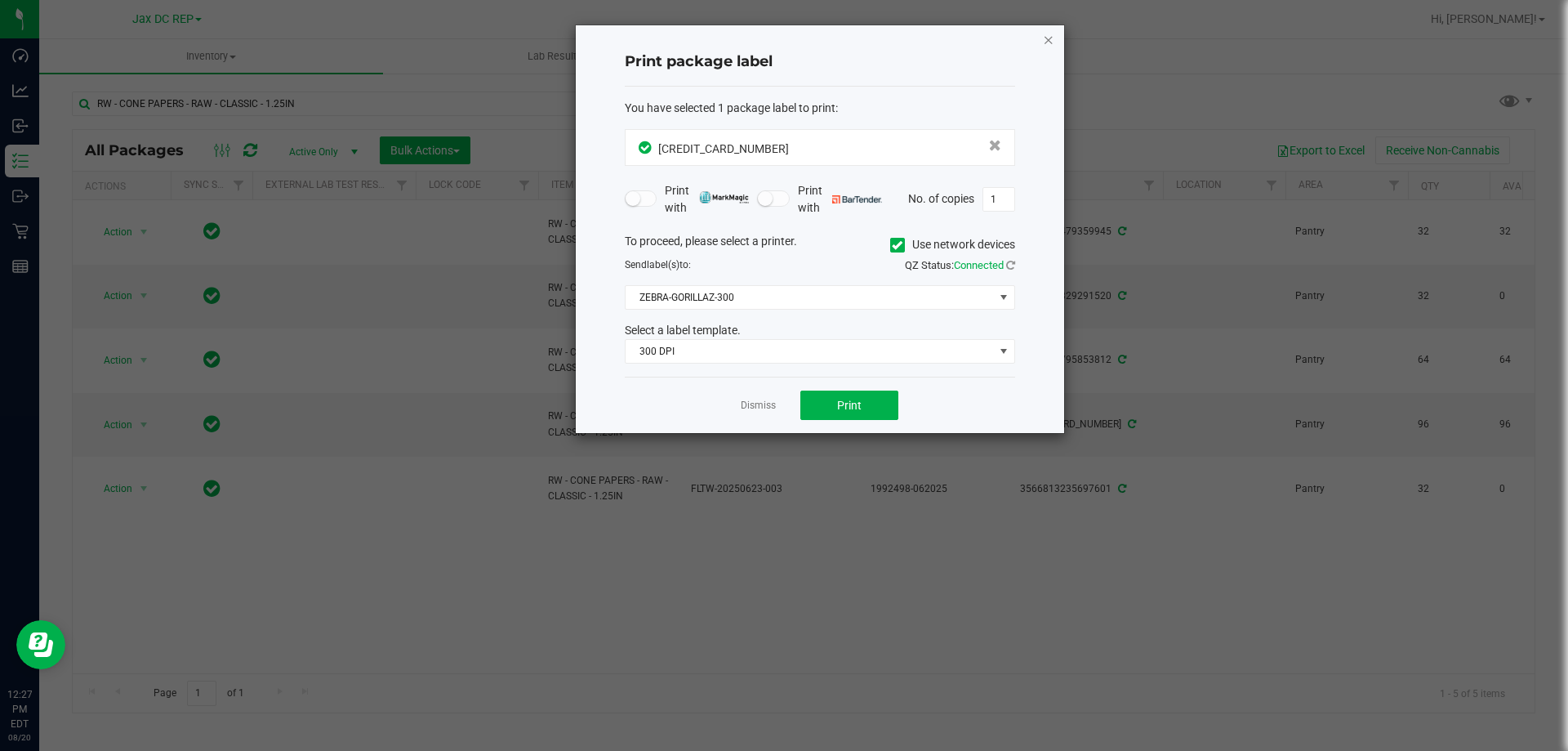
click at [1052, 35] on icon "button" at bounding box center [1048, 39] width 11 height 20
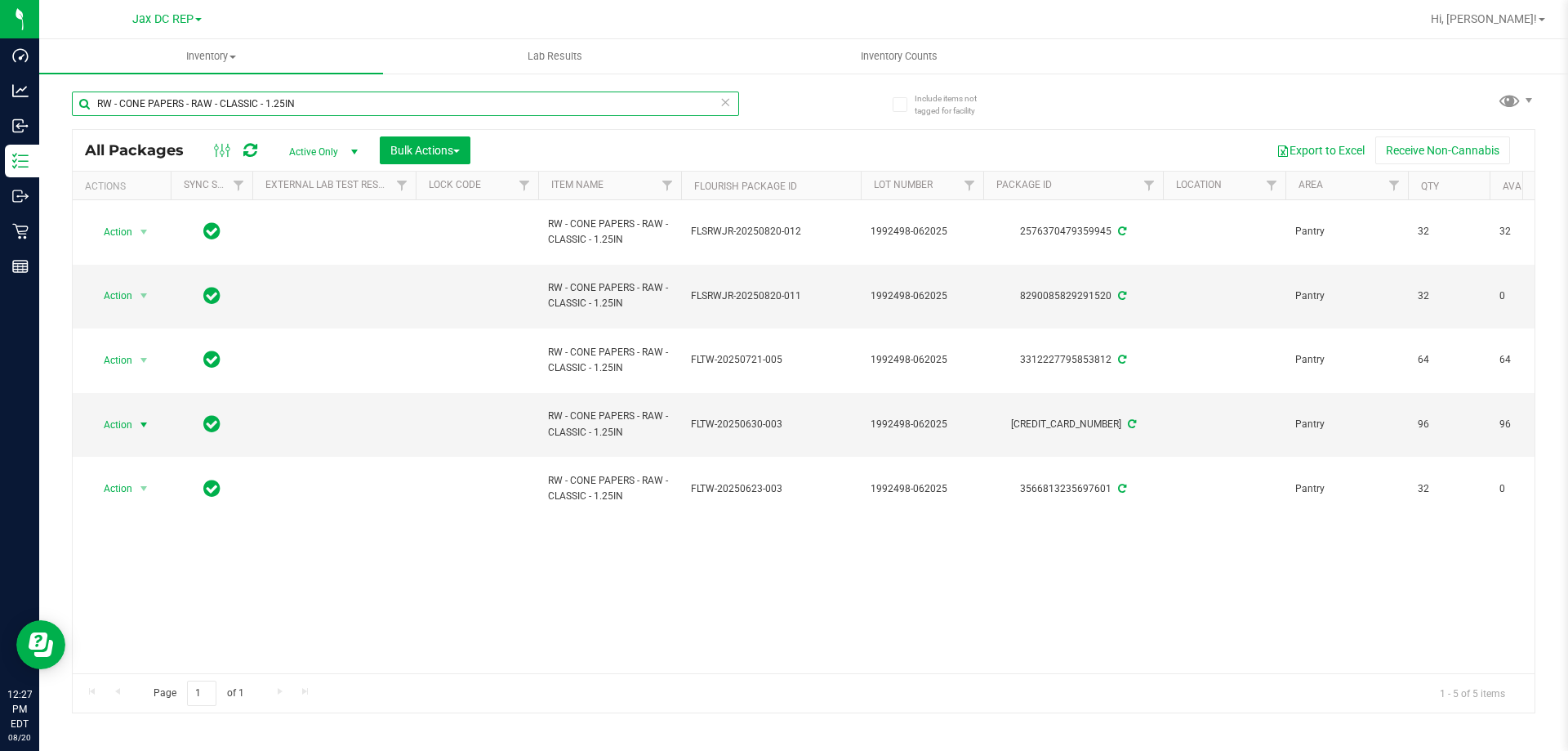
click at [231, 107] on input "RW - CONE PAPERS - RAW - CLASSIC - 1.25IN" at bounding box center [406, 104] width 668 height 25
click at [229, 106] on input "RW - CONE PAPERS - RAW - CLASSIC - 1.25IN" at bounding box center [406, 104] width 668 height 25
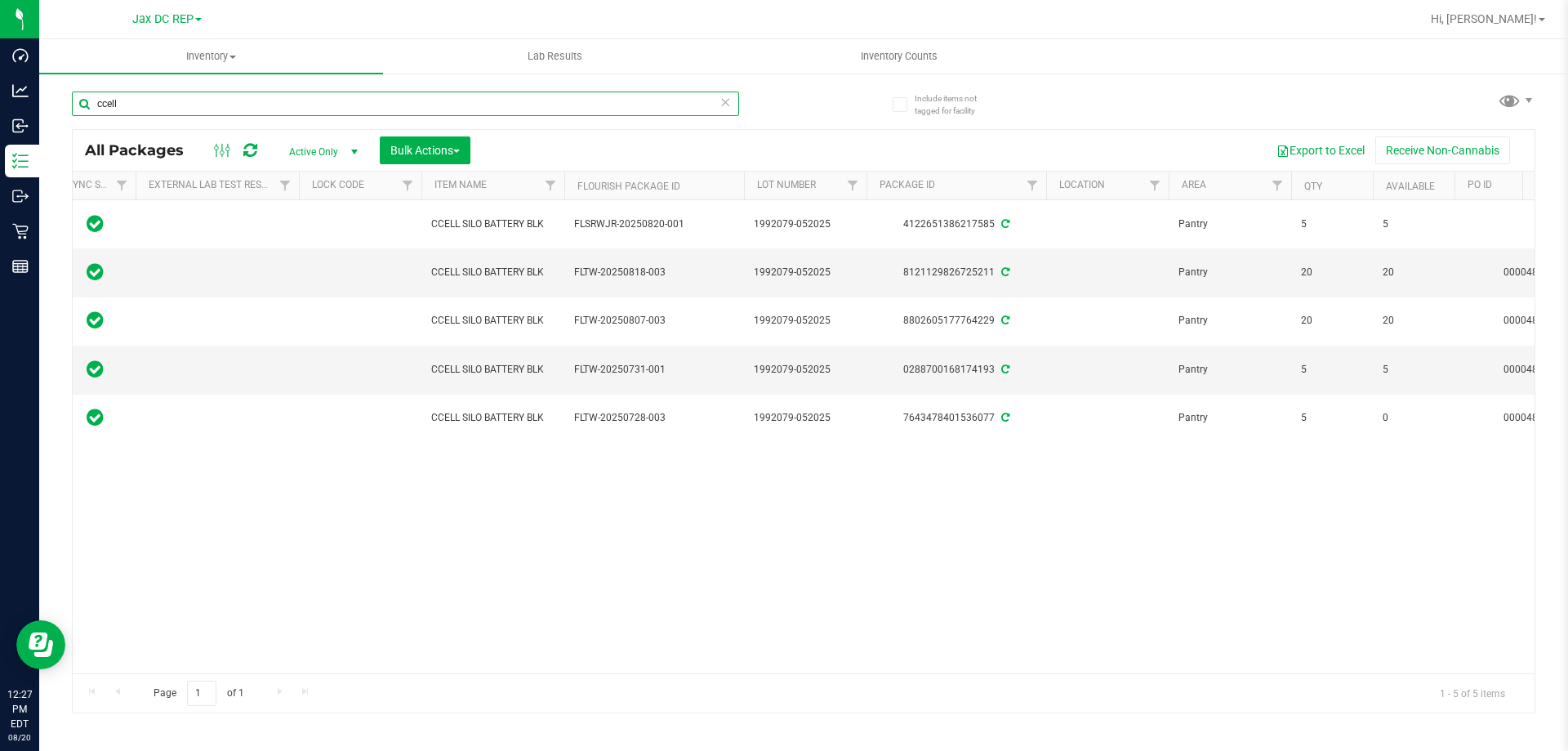
scroll to position [0, 77]
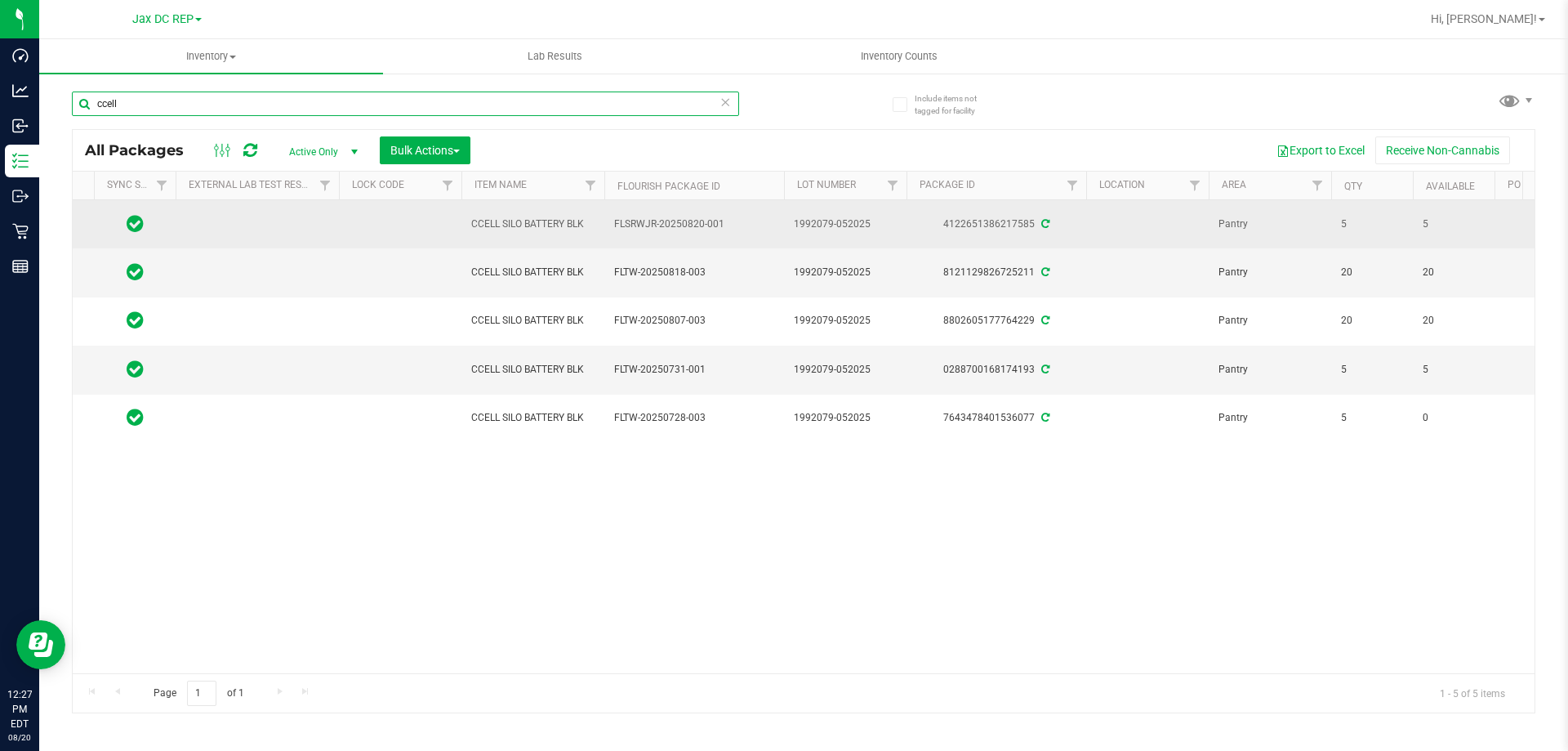
type input "ccell"
click at [132, 223] on icon at bounding box center [135, 223] width 17 height 20
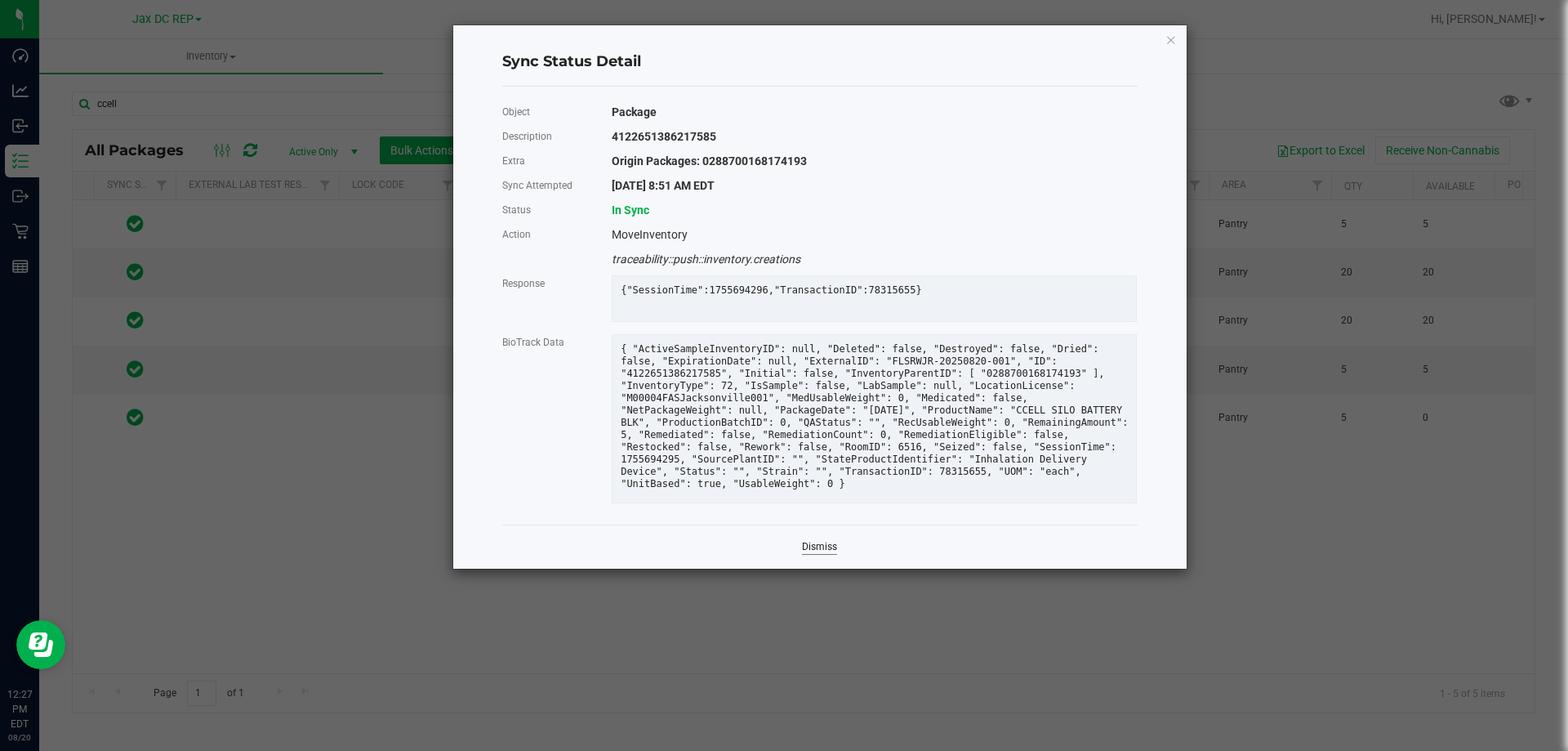
click at [811, 554] on link "Dismiss" at bounding box center [819, 547] width 35 height 14
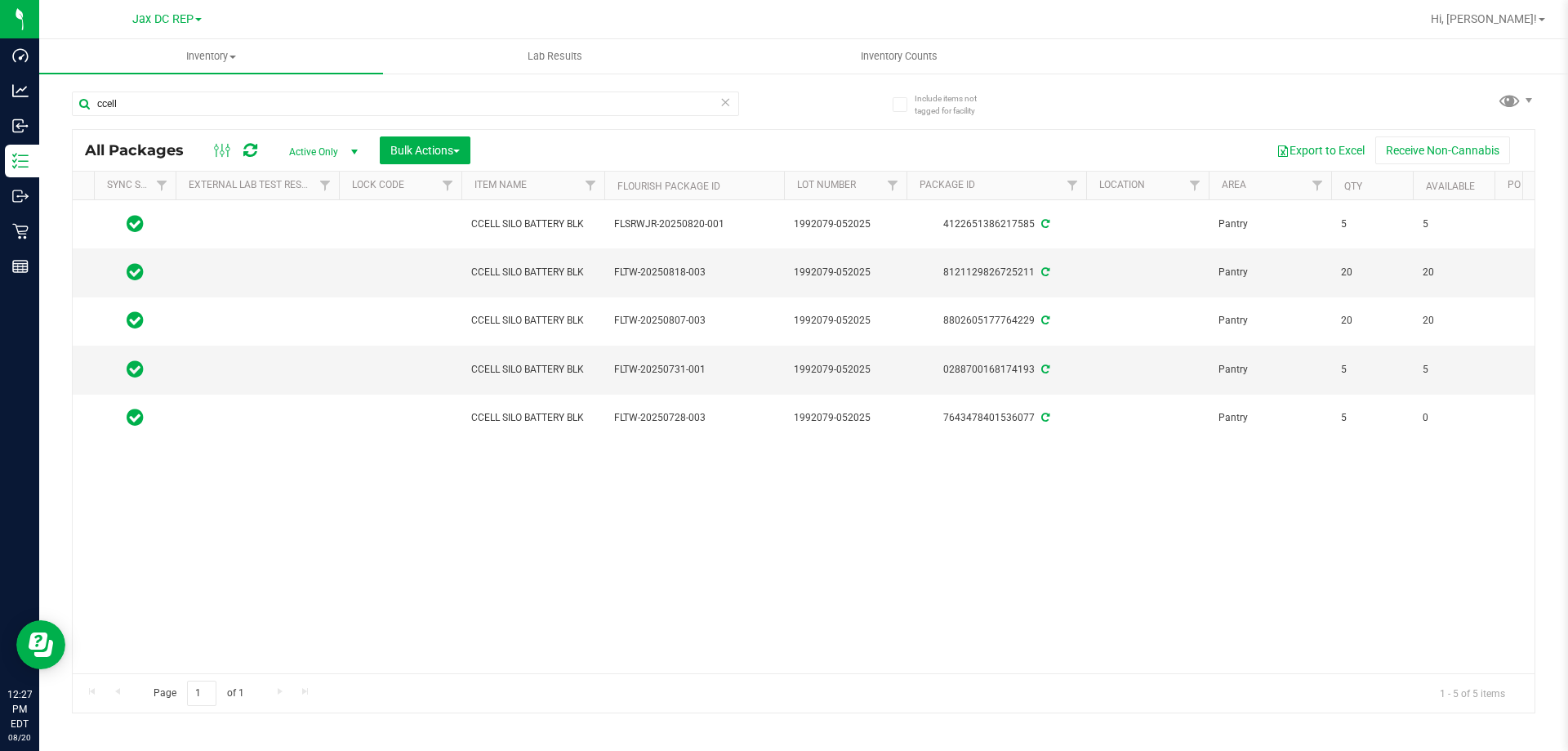
scroll to position [0, 0]
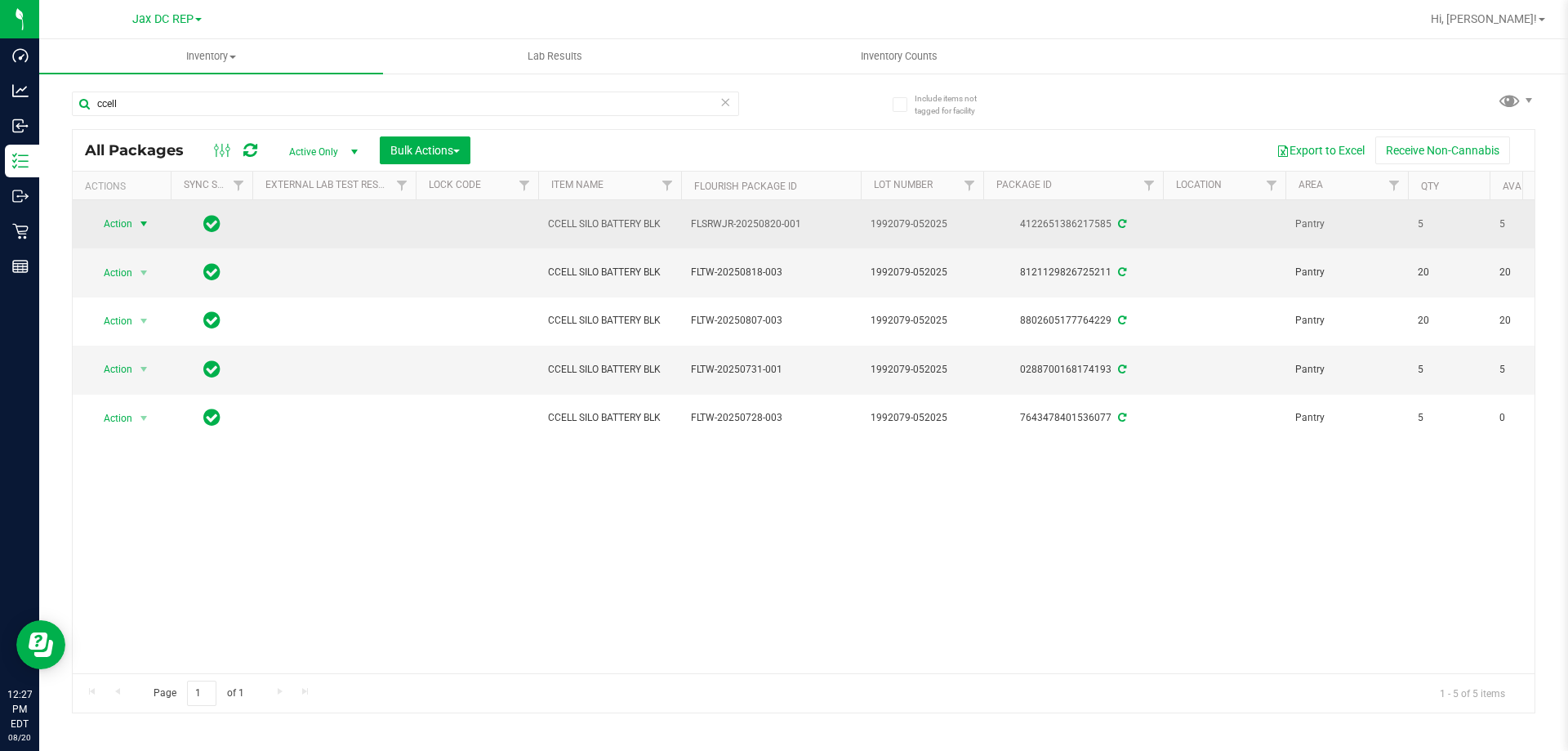
click at [124, 218] on span "Action" at bounding box center [111, 224] width 45 height 23
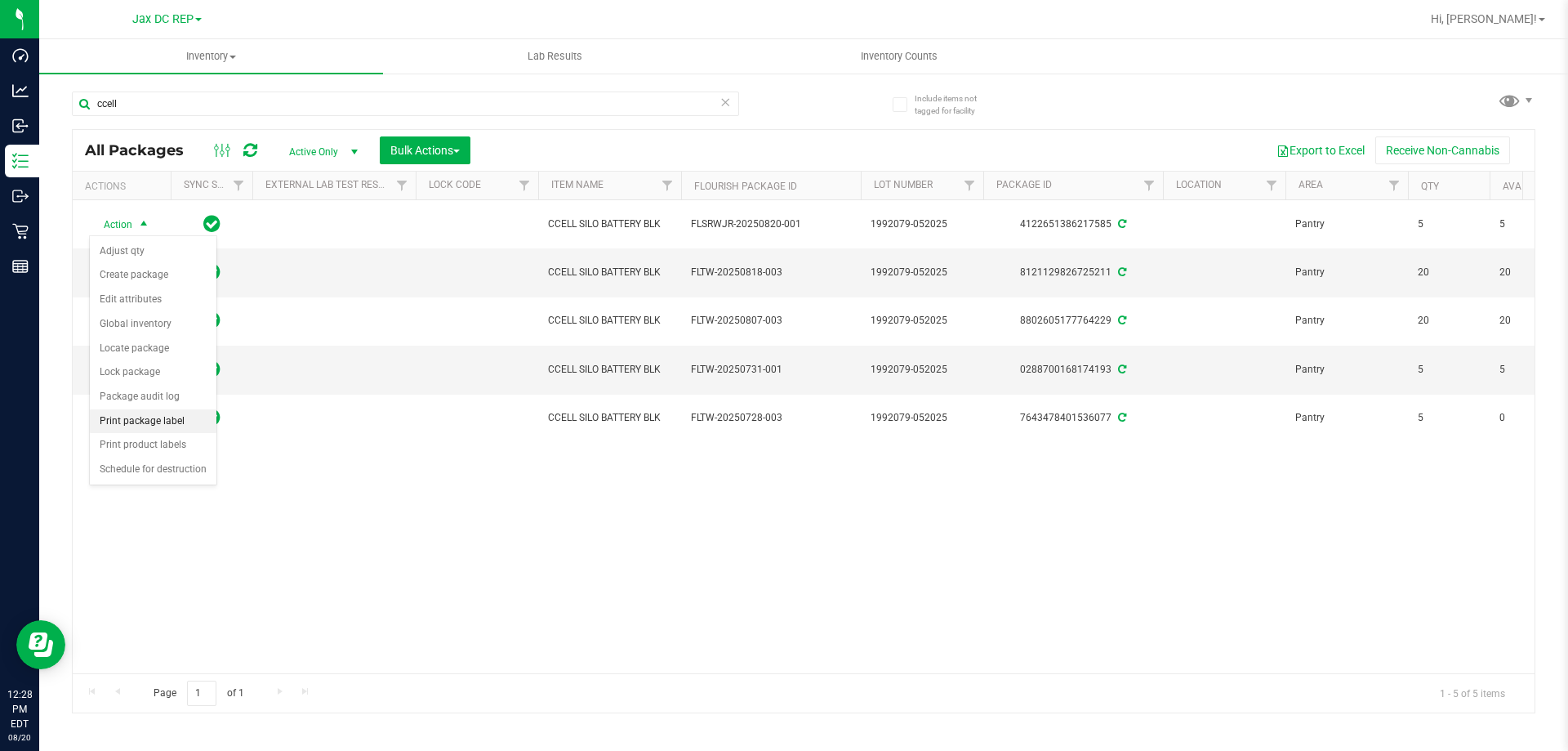
click at [187, 417] on li "Print package label" at bounding box center [153, 421] width 127 height 25
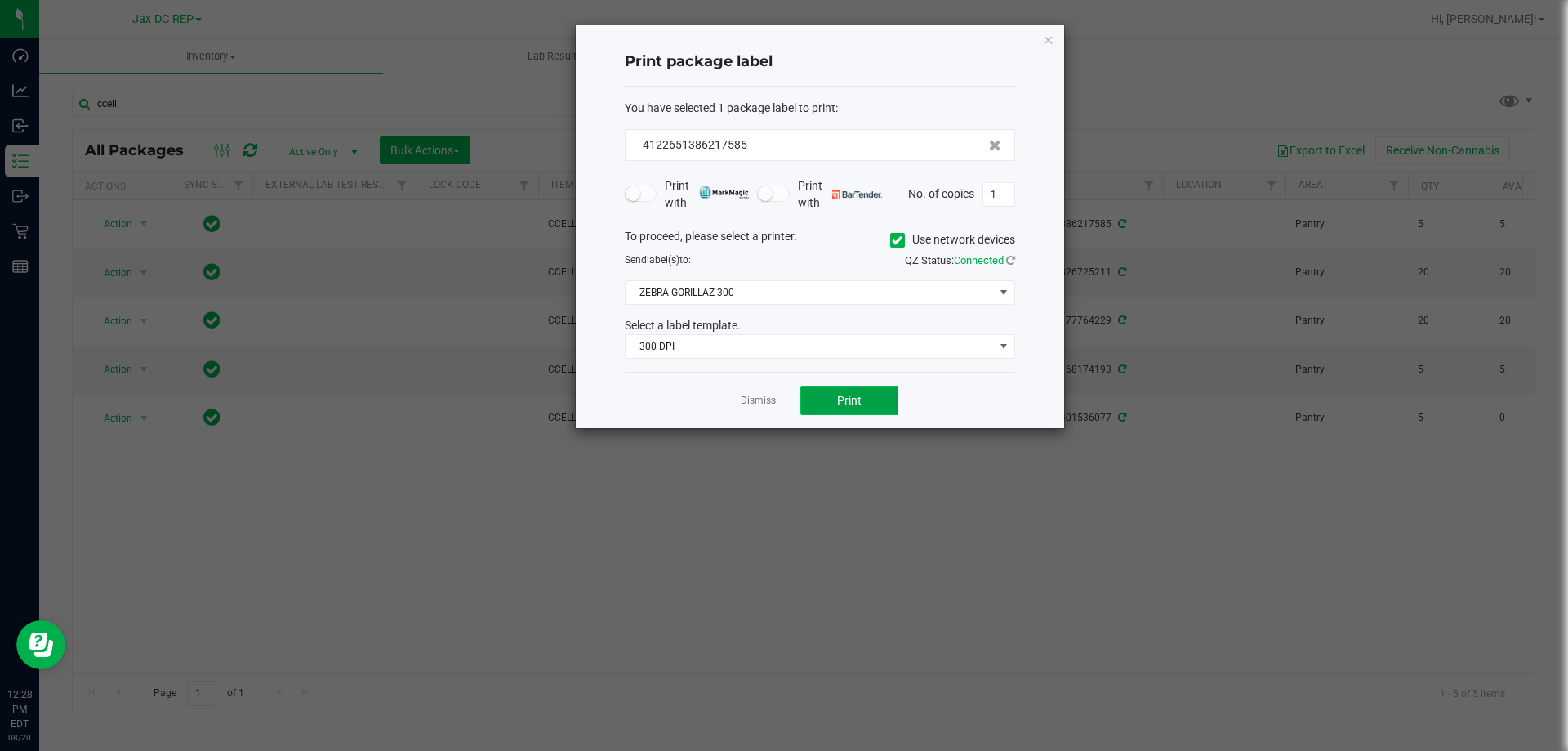
click at [840, 402] on span "Print" at bounding box center [849, 400] width 25 height 13
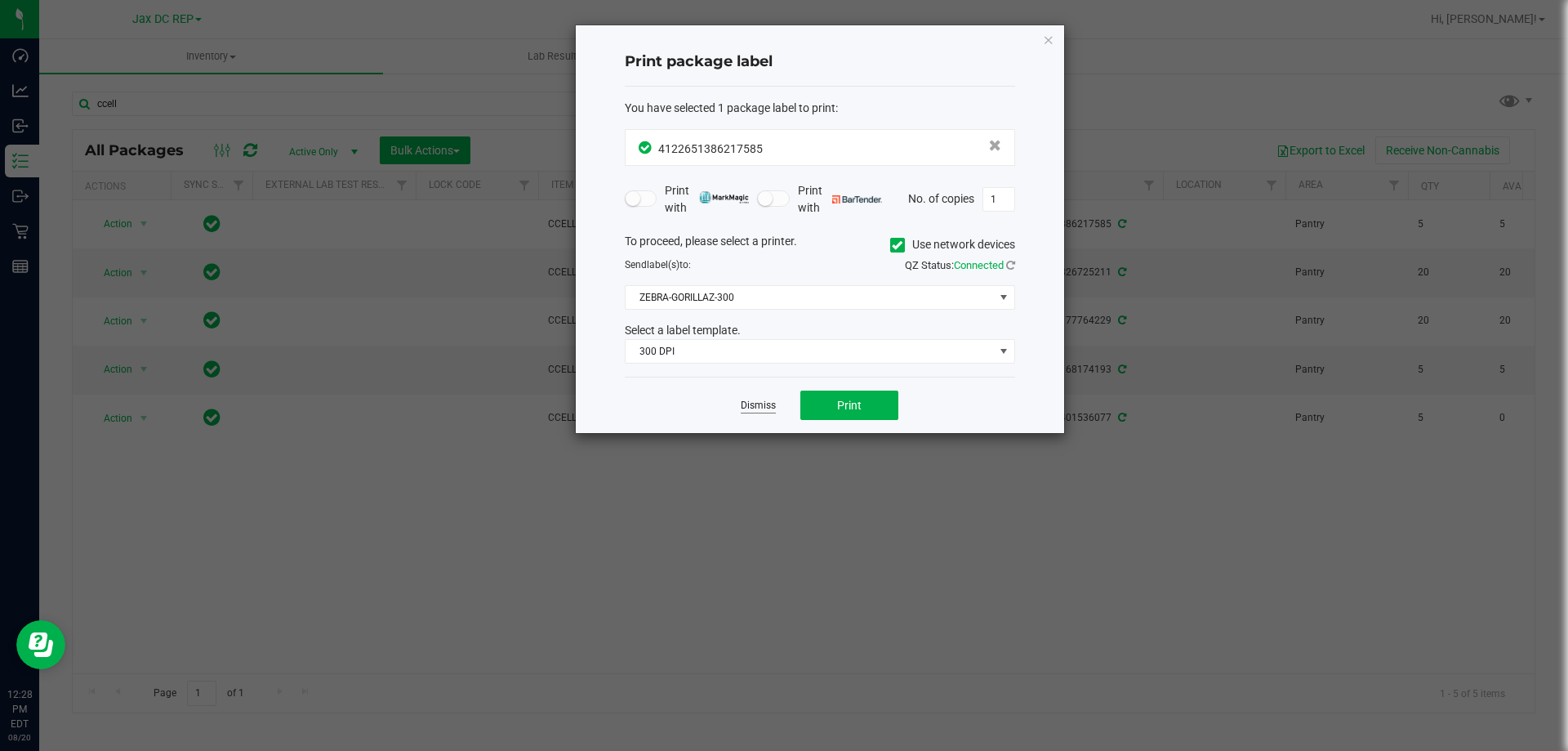
click at [763, 407] on link "Dismiss" at bounding box center [757, 406] width 35 height 14
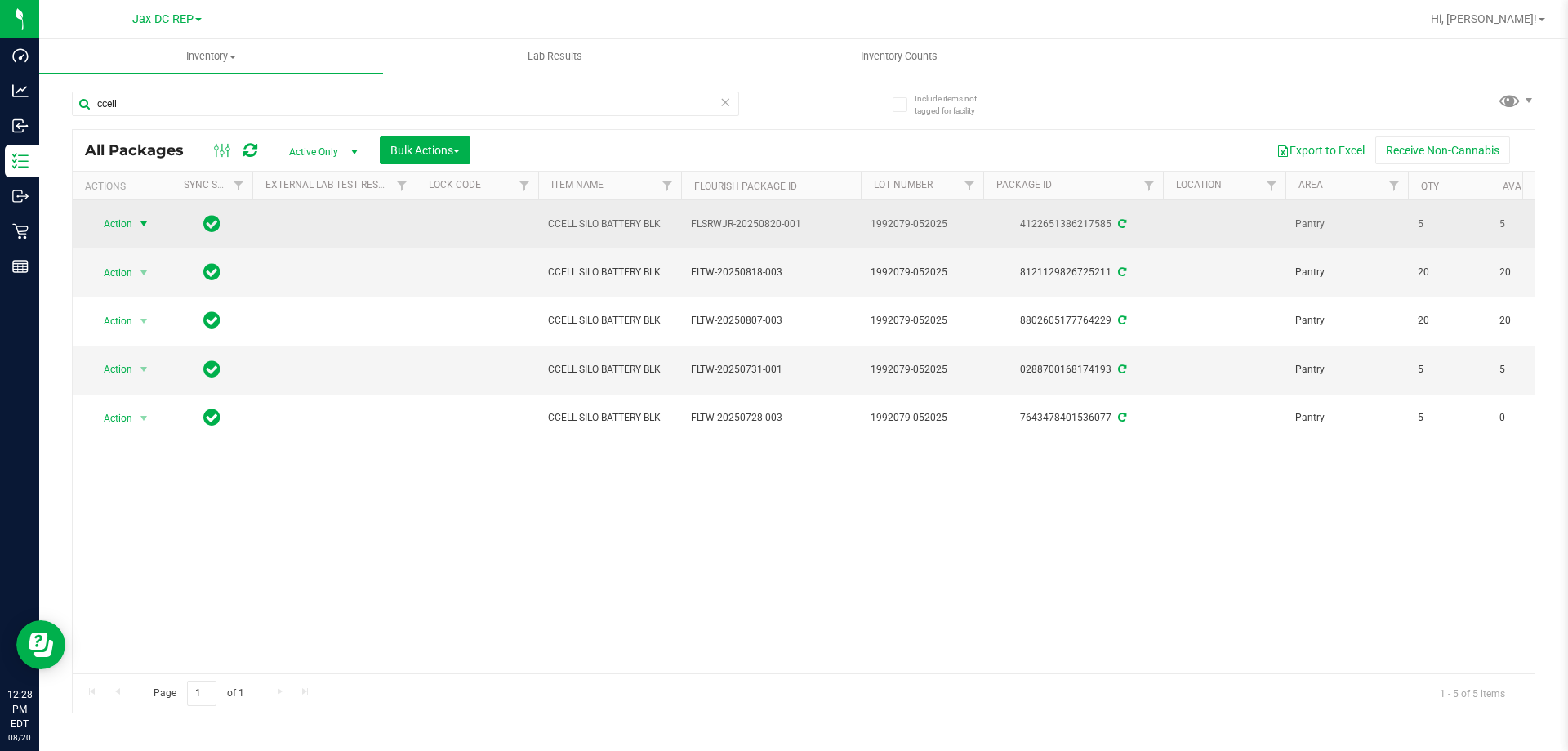
click at [131, 221] on span "Action" at bounding box center [111, 224] width 45 height 23
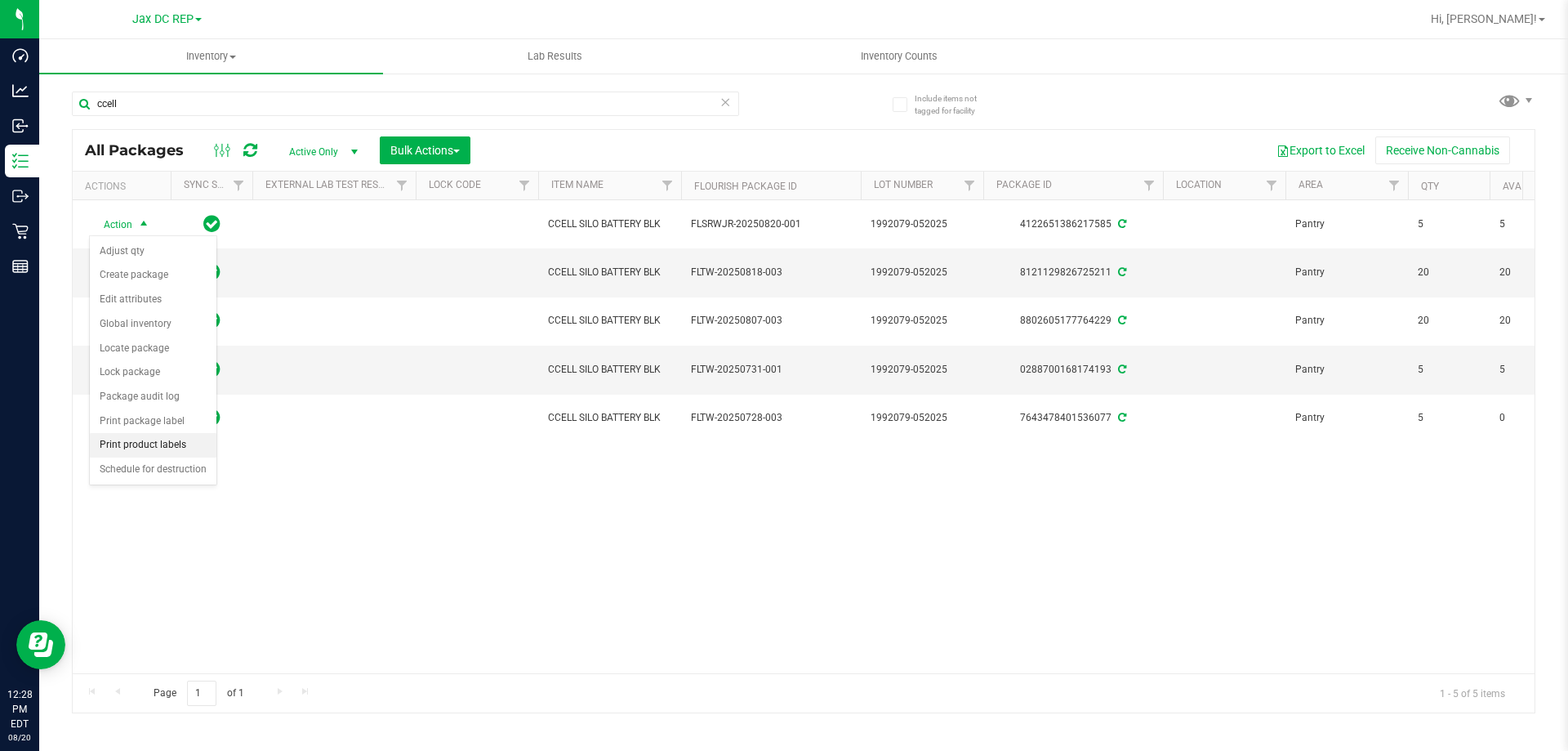
click at [136, 437] on li "Print product labels" at bounding box center [153, 445] width 127 height 25
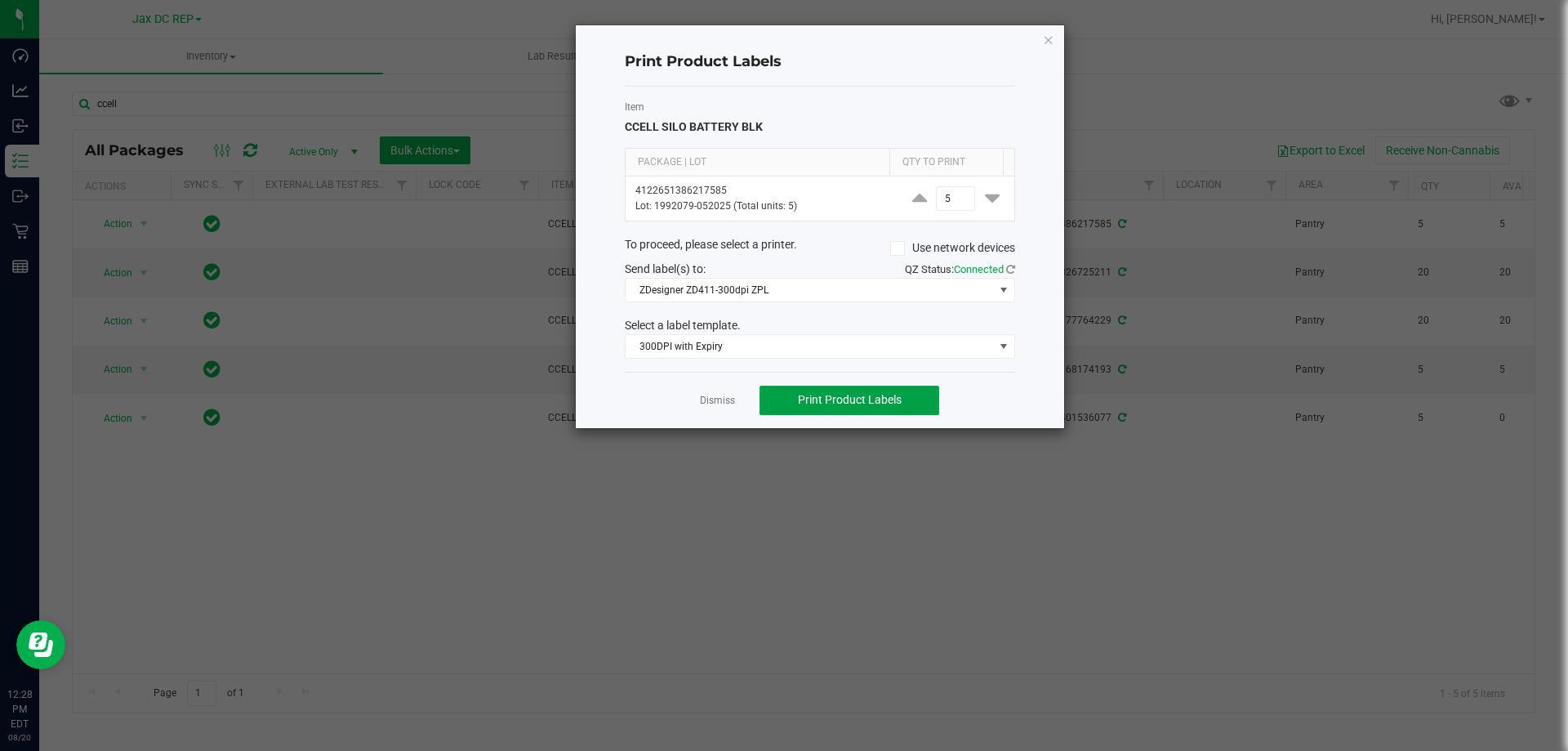
drag, startPoint x: 786, startPoint y: 398, endPoint x: 794, endPoint y: 381, distance: 18.8
click at [787, 398] on button "Print Product Labels" at bounding box center [849, 400] width 180 height 29
click at [710, 402] on link "Dismiss" at bounding box center [717, 401] width 35 height 14
